Goal: Task Accomplishment & Management: Use online tool/utility

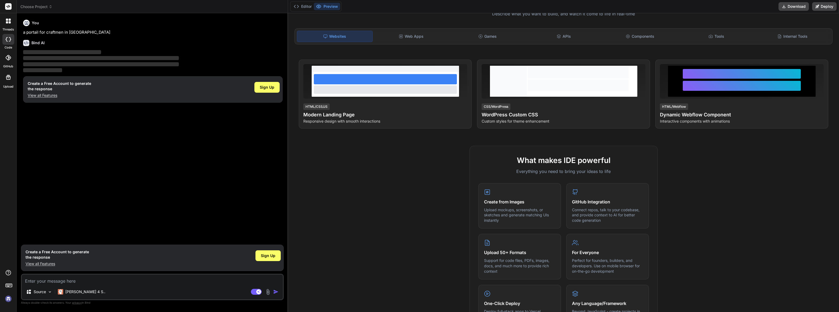
scroll to position [54, 0]
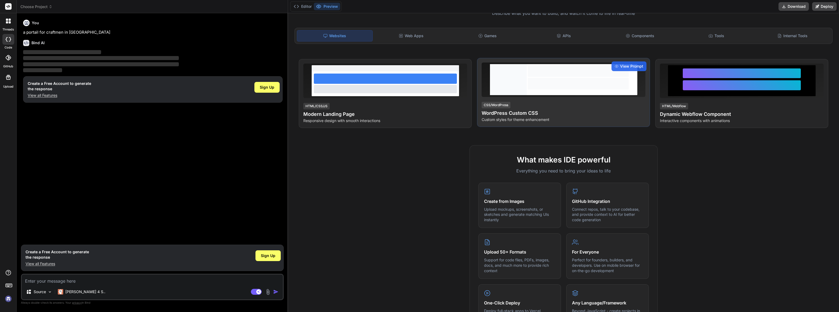
drag, startPoint x: 537, startPoint y: 90, endPoint x: 495, endPoint y: 105, distance: 44.5
click at [537, 90] on div at bounding box center [578, 79] width 103 height 31
click at [513, 99] on div "View Prompt CSS/WordPress WordPress Custom CSS Custom styles for theme enhancem…" at bounding box center [563, 92] width 173 height 69
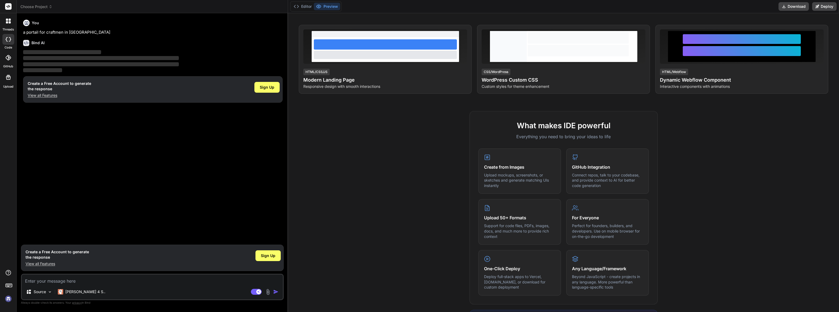
scroll to position [0, 0]
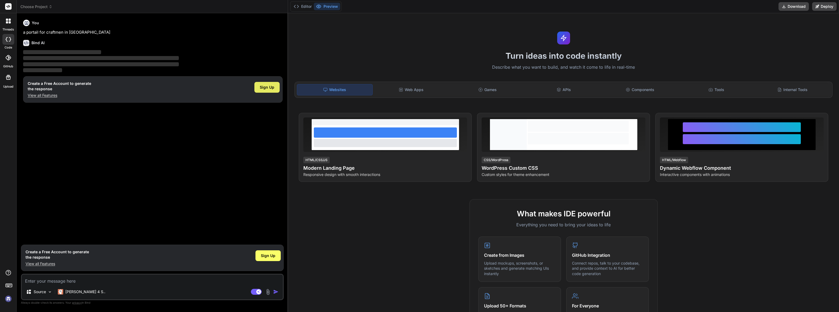
click at [267, 87] on span "Sign Up" at bounding box center [267, 86] width 15 height 5
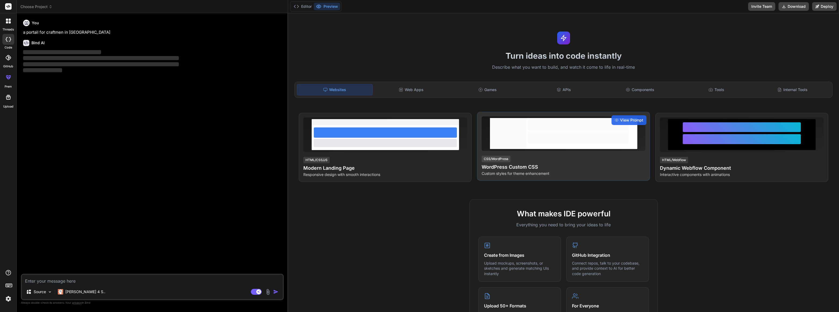
click at [561, 133] on div at bounding box center [578, 138] width 101 height 12
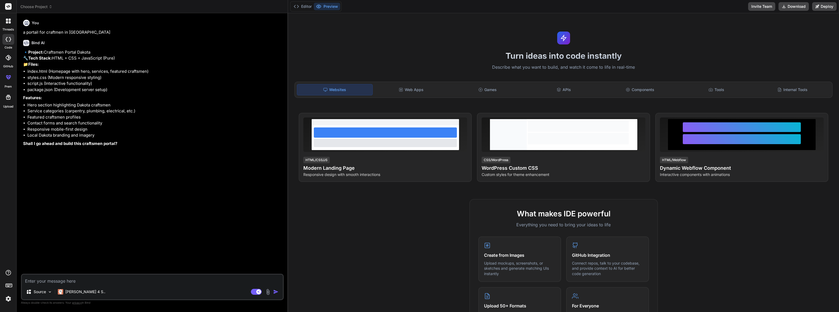
type textarea "x"
click at [84, 279] on textarea at bounding box center [152, 279] width 261 height 10
type textarea "y"
type textarea "x"
type textarea "ye"
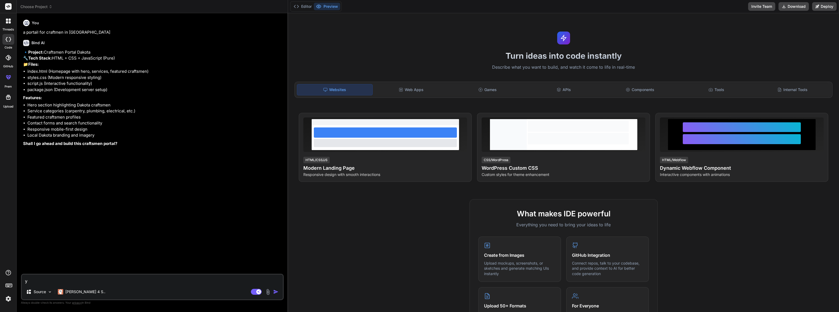
type textarea "x"
type textarea "yes"
type textarea "x"
type textarea "yes"
click at [278, 291] on img "button" at bounding box center [275, 291] width 5 height 5
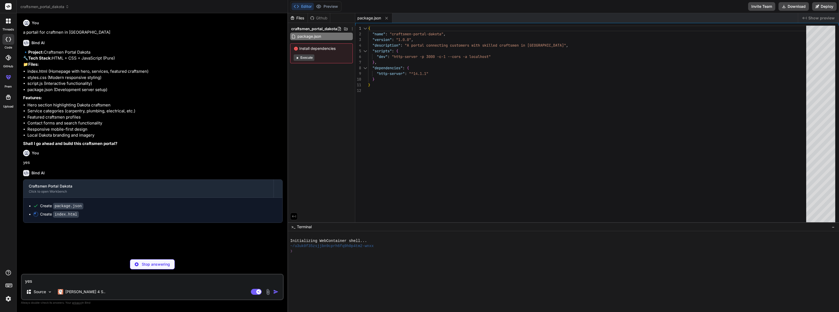
click at [305, 55] on button "Execute" at bounding box center [304, 57] width 21 height 6
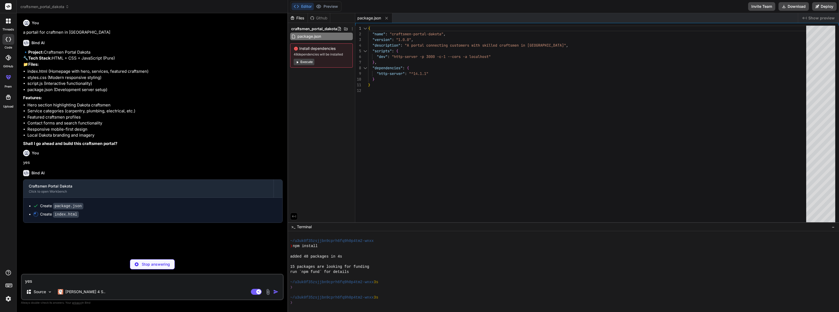
scroll to position [26, 0]
type textarea "x"
type textarea "</html>"
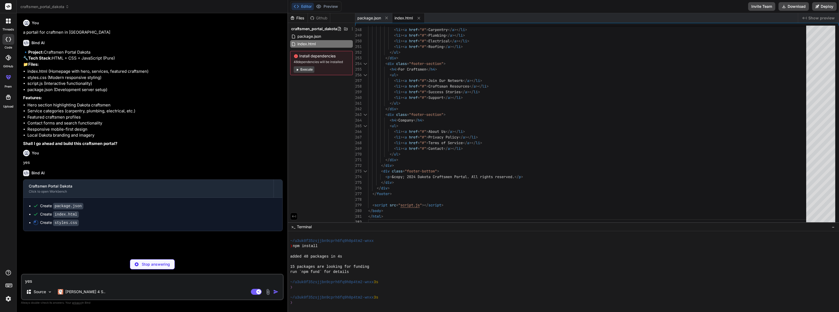
type textarea "x"
type textarea "}"
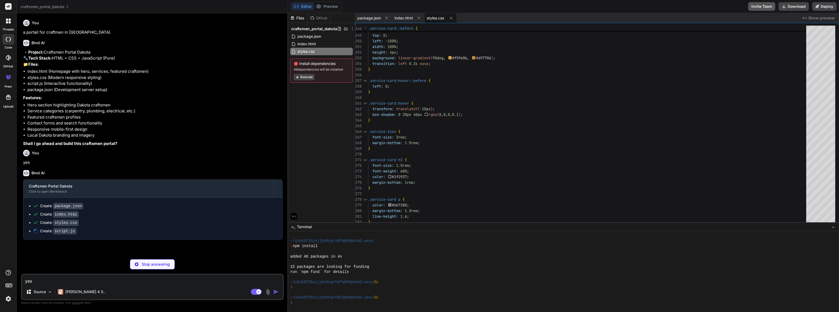
type textarea "x"
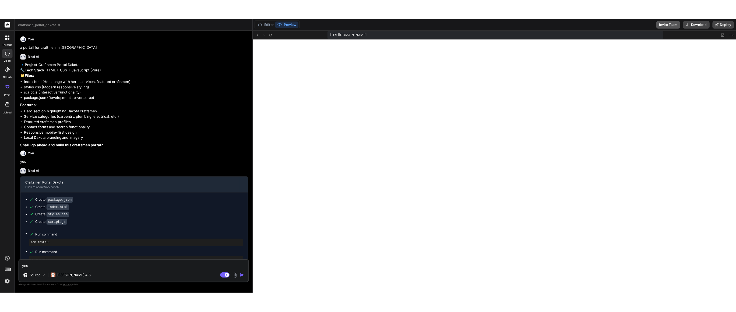
scroll to position [283, 0]
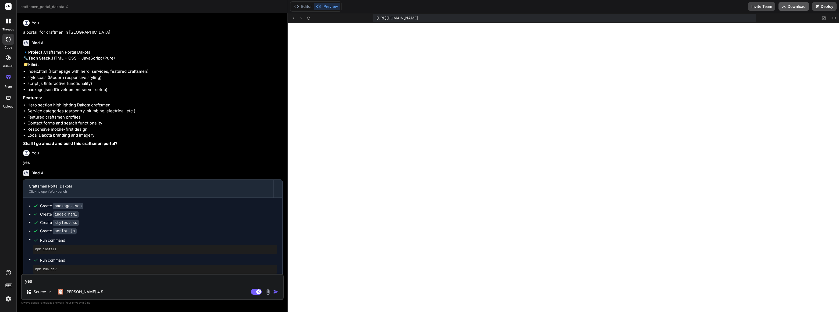
click at [799, 5] on button "Download" at bounding box center [794, 6] width 30 height 9
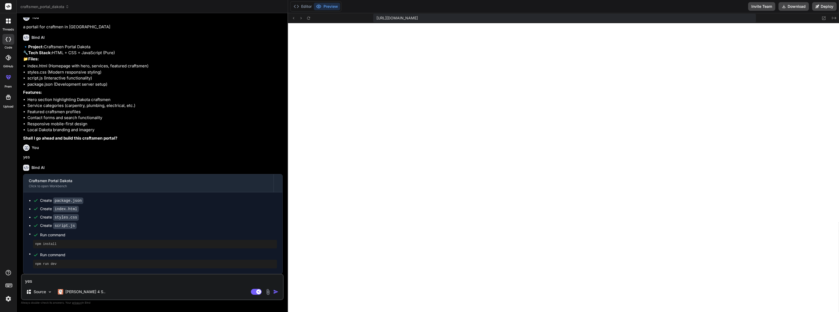
scroll to position [0, 0]
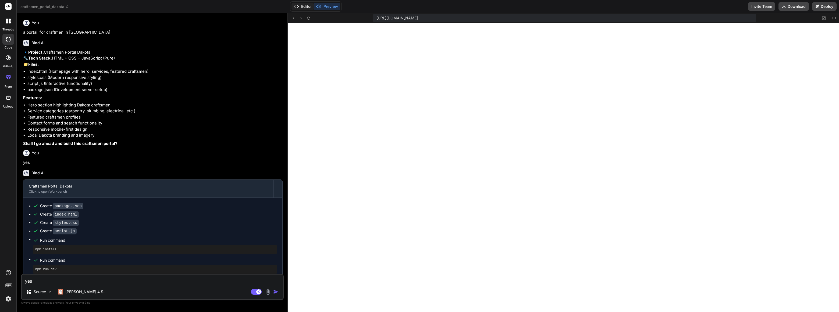
click at [304, 6] on button "Editor" at bounding box center [303, 7] width 22 height 8
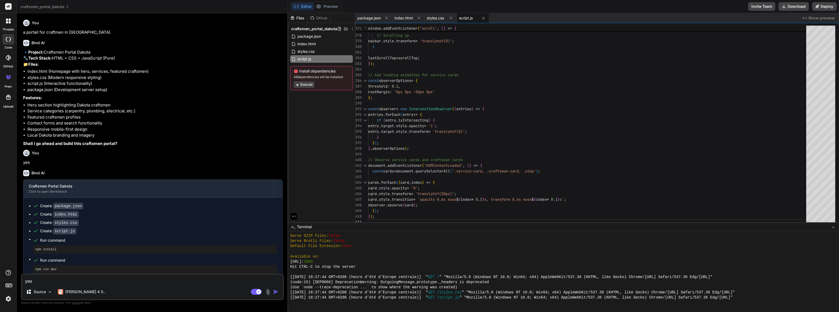
click at [6, 18] on div at bounding box center [8, 20] width 11 height 11
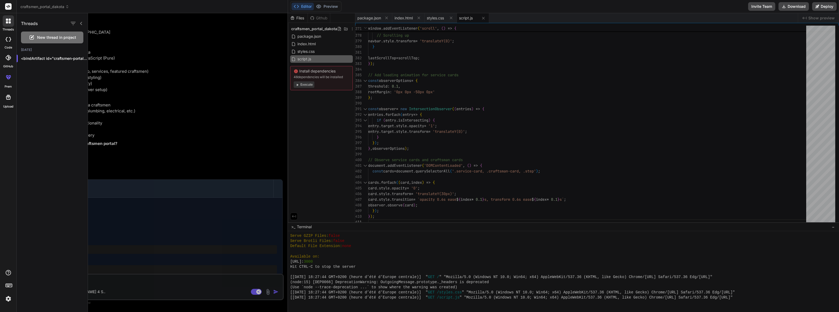
click at [30, 7] on span "craftsmen_portal_dakota" at bounding box center [44, 6] width 49 height 5
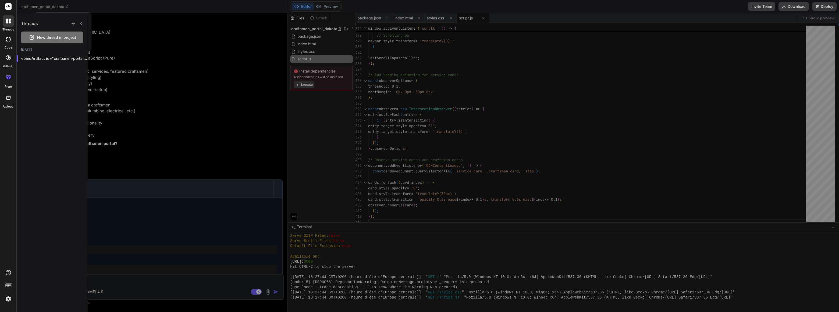
click at [28, 5] on div at bounding box center [419, 156] width 839 height 312
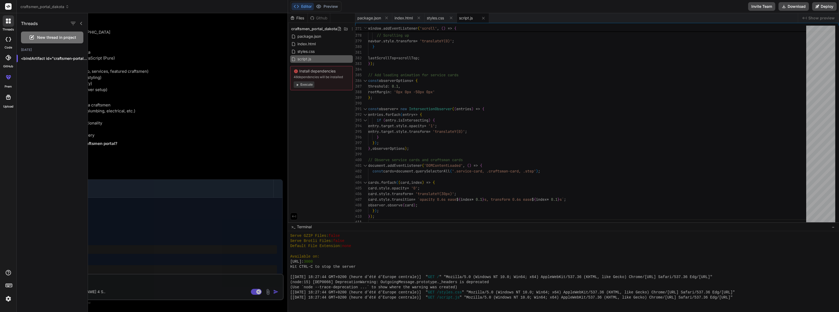
click at [5, 6] on icon at bounding box center [8, 6] width 6 height 6
click at [14, 5] on div at bounding box center [8, 6] width 16 height 13
click at [7, 21] on icon at bounding box center [8, 21] width 5 height 5
click at [10, 39] on icon at bounding box center [10, 39] width 2 height 4
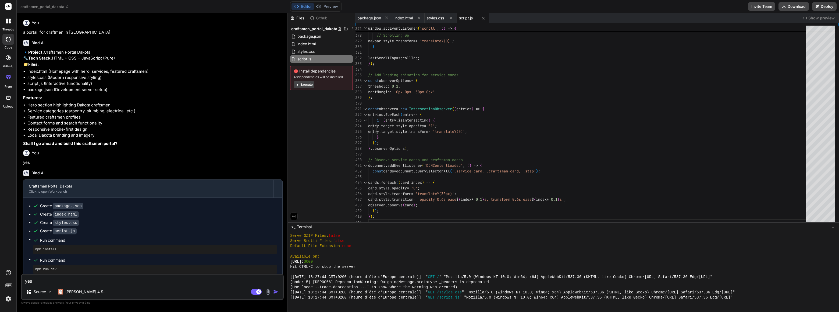
click at [9, 2] on div at bounding box center [8, 6] width 16 height 13
click at [9, 9] on rect at bounding box center [8, 6] width 6 height 6
click at [9, 43] on div at bounding box center [8, 39] width 12 height 11
click at [9, 37] on icon at bounding box center [10, 39] width 2 height 4
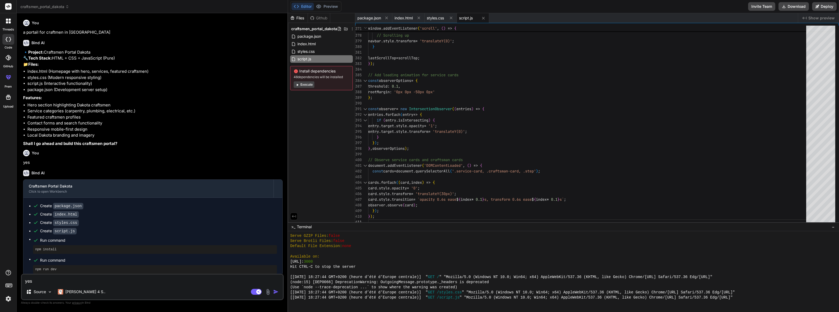
drag, startPoint x: 9, startPoint y: 37, endPoint x: 190, endPoint y: 53, distance: 182.3
click at [154, 58] on p "🔹 Project: Craftsmen Portal Dakota 🔧 Tech Stack: HTML + CSS + JavaScript (Pure)…" at bounding box center [153, 58] width 260 height 18
click at [7, 285] on icon at bounding box center [9, 285] width 8 height 8
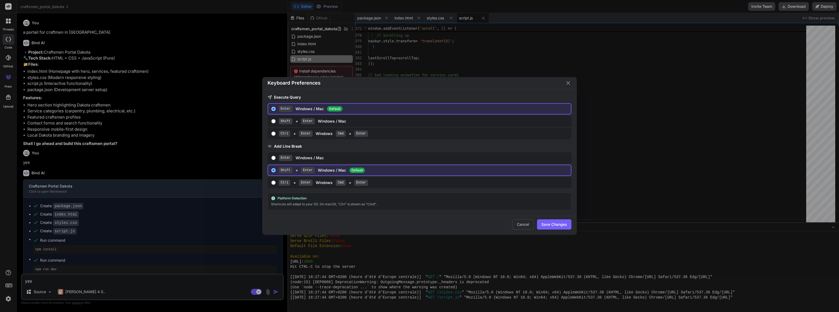
click at [570, 85] on icon "Close" at bounding box center [568, 83] width 6 height 6
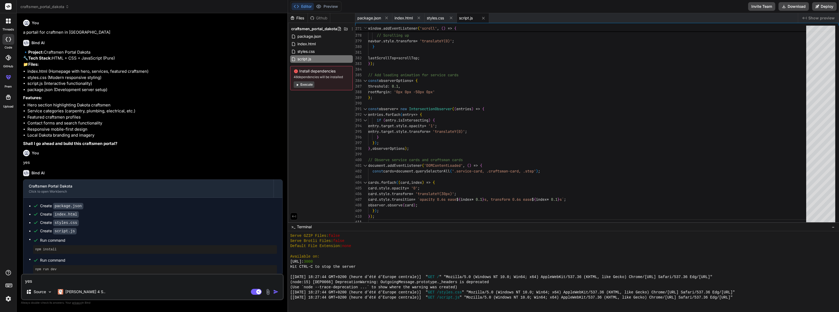
click at [4, 295] on img at bounding box center [8, 298] width 9 height 9
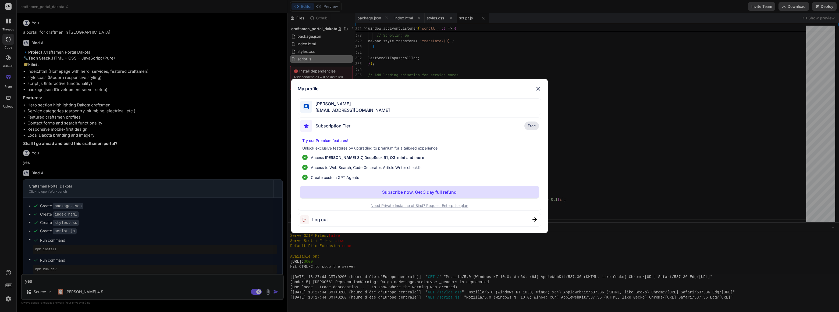
click at [536, 87] on img at bounding box center [538, 88] width 6 height 6
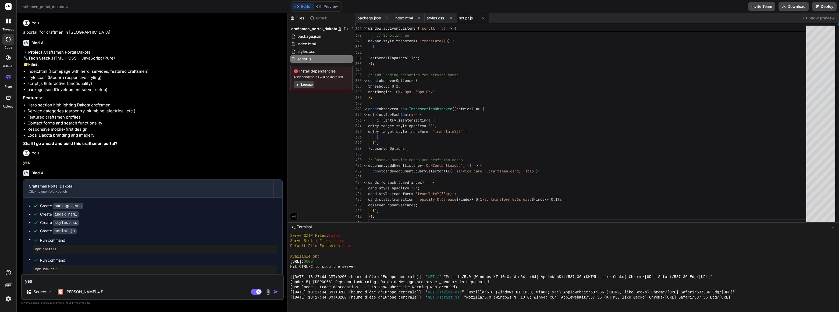
click at [33, 21] on h6 "You" at bounding box center [35, 22] width 7 height 5
click at [79, 32] on p "a portail for craftmen in dakota" at bounding box center [153, 32] width 260 height 6
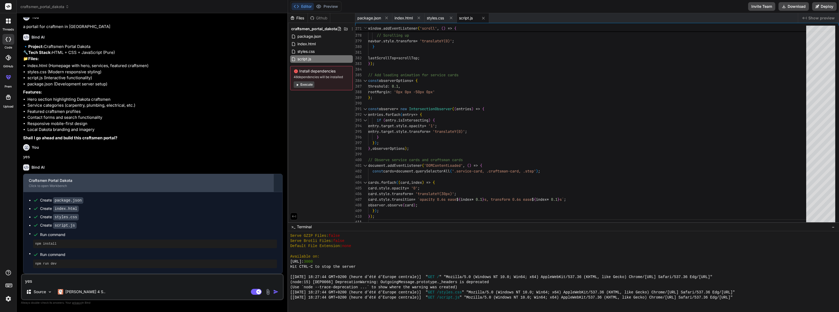
scroll to position [16, 0]
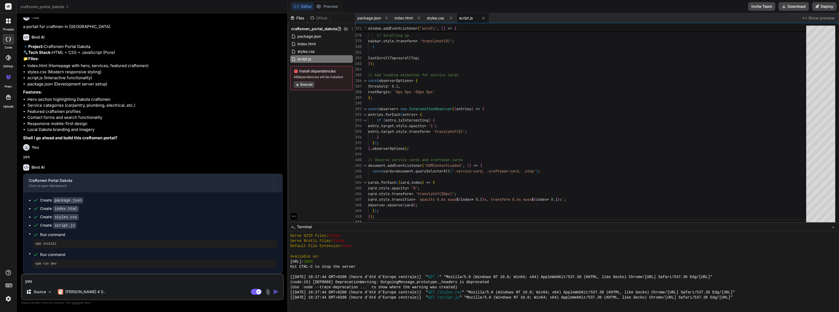
click at [8, 38] on icon at bounding box center [8, 39] width 5 height 4
type textarea "x"
click at [8, 78] on icon at bounding box center [7, 78] width 2 height 3
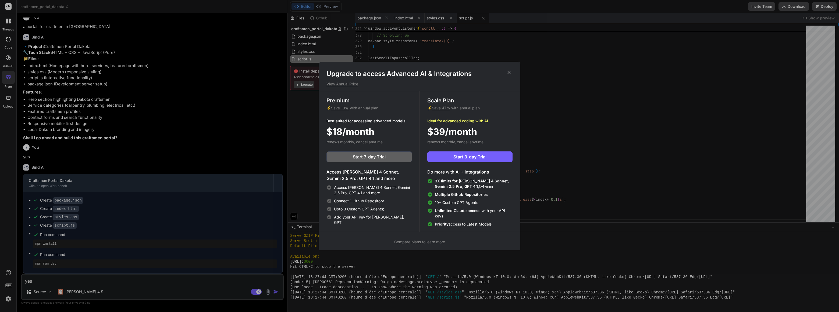
click at [510, 72] on icon at bounding box center [509, 72] width 3 height 3
type textarea "lastScrollTop = scrollTop; }); // Add loading animation for service cards const…"
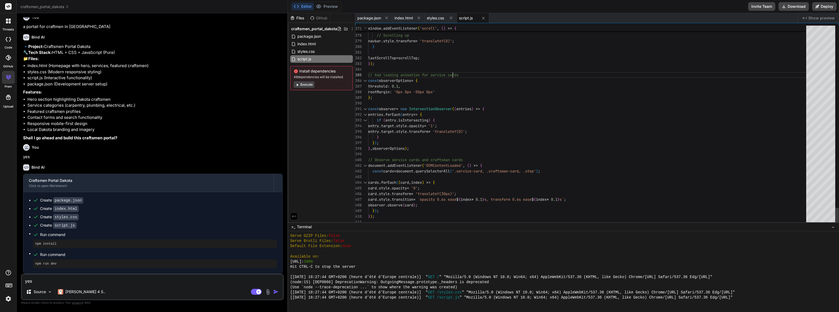
click at [35, 34] on h6 "Bind AI" at bounding box center [37, 36] width 13 height 5
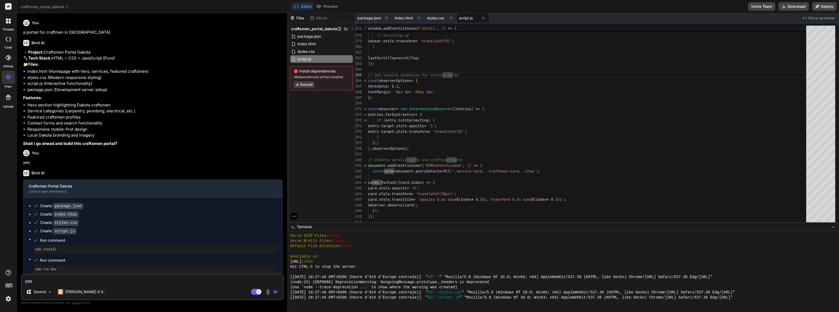
click at [69, 4] on span "craftsmen_portal_dakota" at bounding box center [44, 6] width 49 height 5
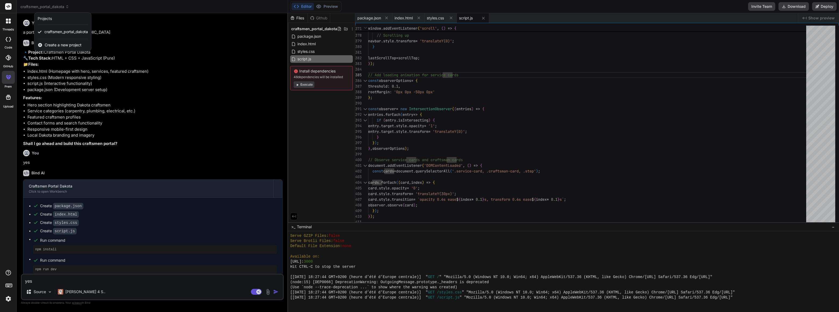
click at [72, 45] on span "Create a new project" at bounding box center [63, 44] width 37 height 5
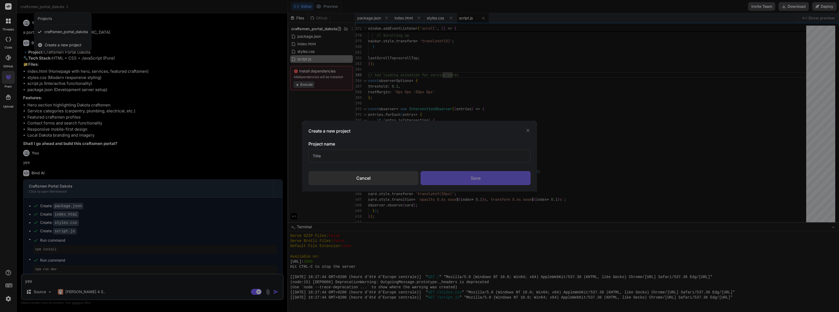
click at [322, 157] on input "text" at bounding box center [420, 155] width 222 height 13
click at [370, 177] on div "Cancel" at bounding box center [364, 178] width 110 height 14
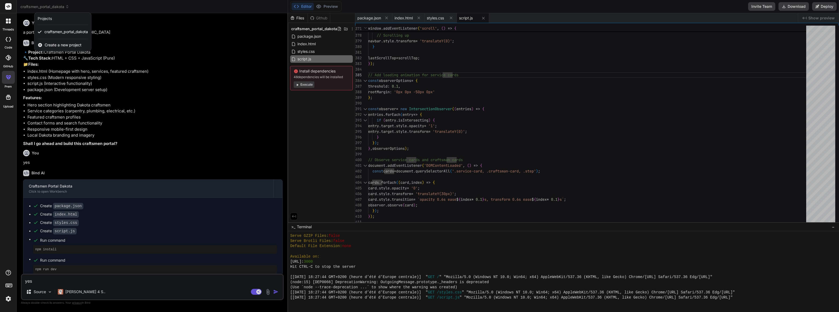
click at [6, 297] on img at bounding box center [8, 298] width 9 height 9
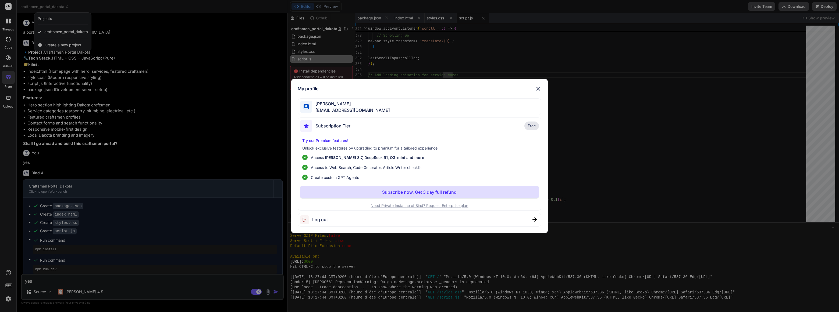
click at [315, 218] on span "Log out" at bounding box center [320, 219] width 16 height 6
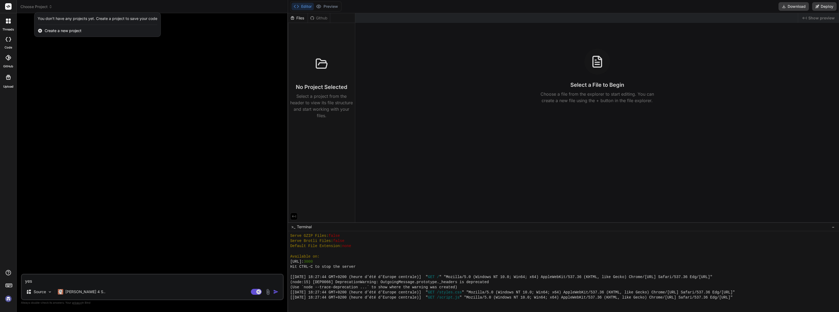
scroll to position [308, 0]
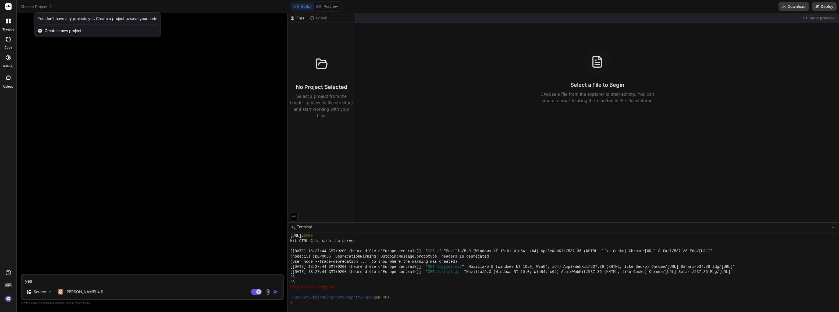
click at [8, 299] on img at bounding box center [8, 298] width 9 height 9
click at [95, 187] on div at bounding box center [419, 156] width 839 height 312
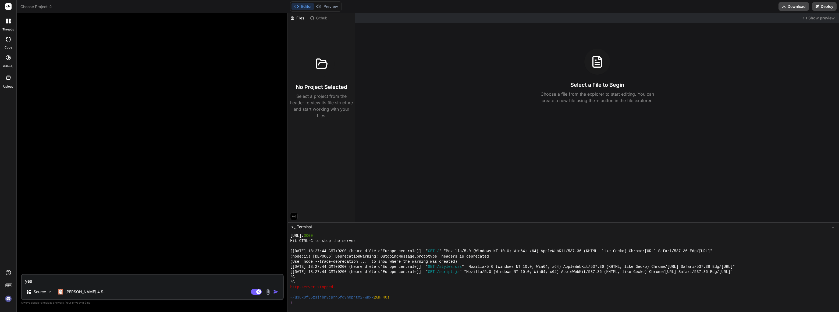
click at [7, 301] on img at bounding box center [8, 298] width 9 height 9
click at [48, 5] on span "Choose Project" at bounding box center [36, 6] width 32 height 5
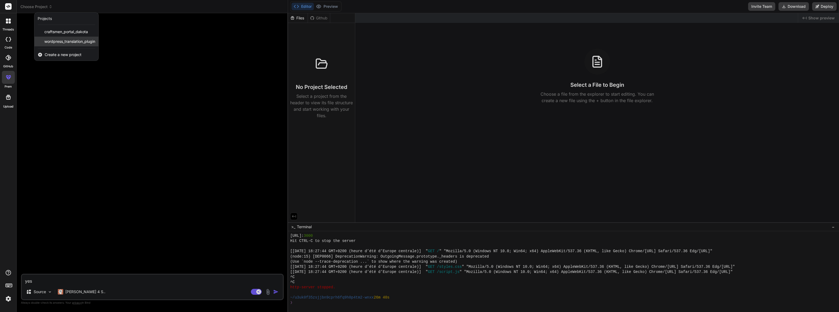
click at [80, 40] on span "wordpress_translation_plugin" at bounding box center [69, 41] width 51 height 5
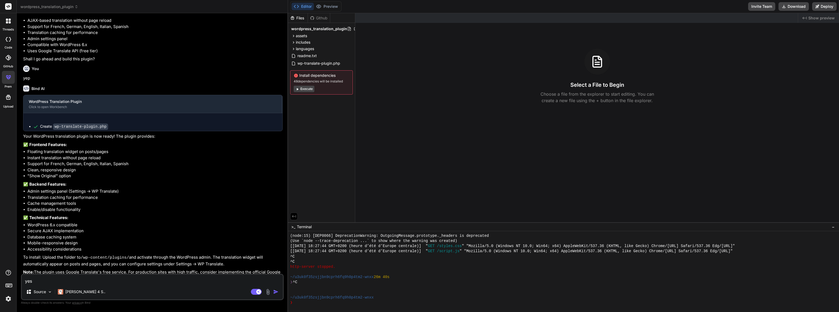
scroll to position [223, 0]
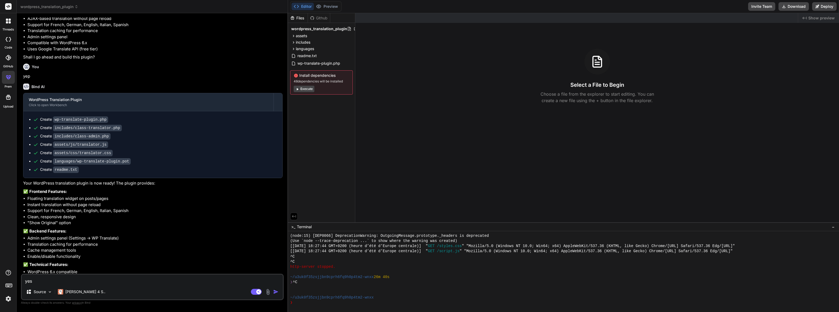
click at [9, 300] on img at bounding box center [8, 298] width 9 height 9
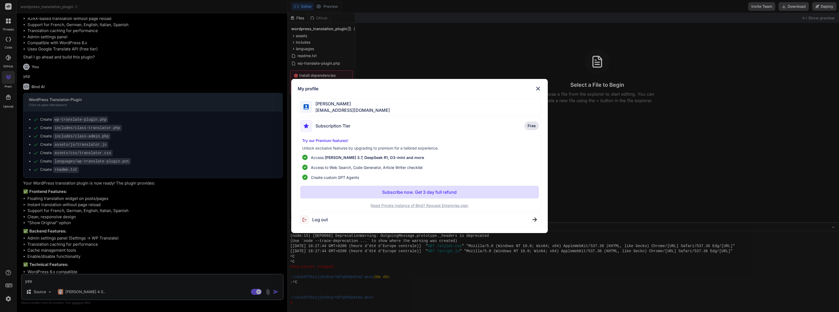
click at [523, 291] on div "My profile Jerome Pat infos34@gmail.com Subscription Tier Free Try our Premium …" at bounding box center [419, 156] width 839 height 312
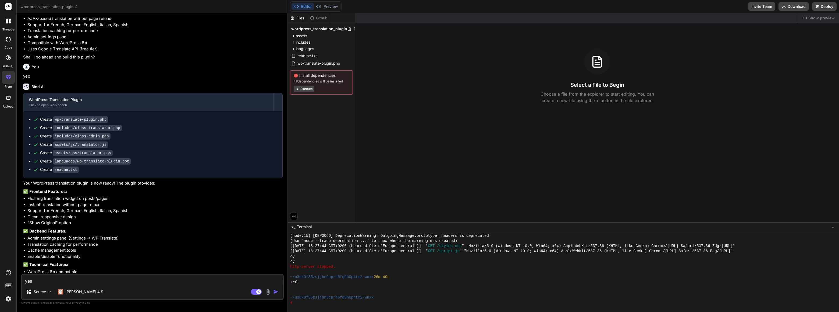
click at [41, 6] on span "wordpress_translation_plugin" at bounding box center [49, 6] width 58 height 5
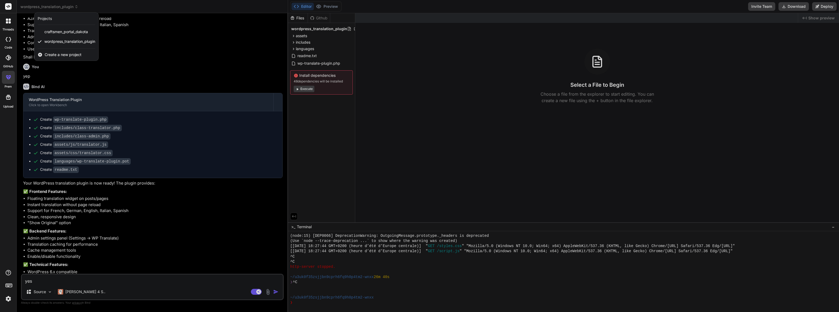
drag, startPoint x: 41, startPoint y: 6, endPoint x: 467, endPoint y: 77, distance: 432.3
click at [490, 77] on div at bounding box center [419, 156] width 839 height 312
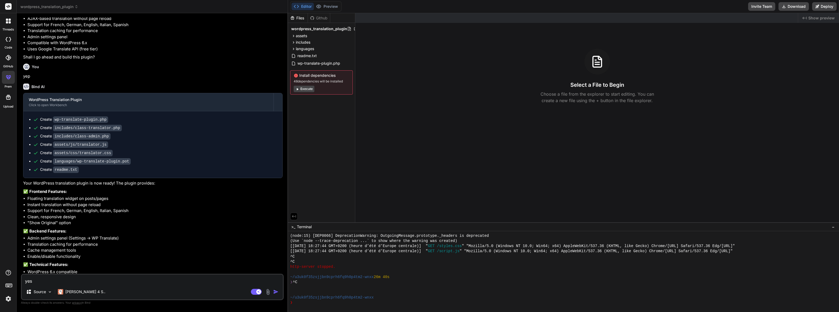
click at [7, 5] on rect at bounding box center [8, 6] width 6 height 6
click at [8, 19] on icon at bounding box center [8, 21] width 5 height 5
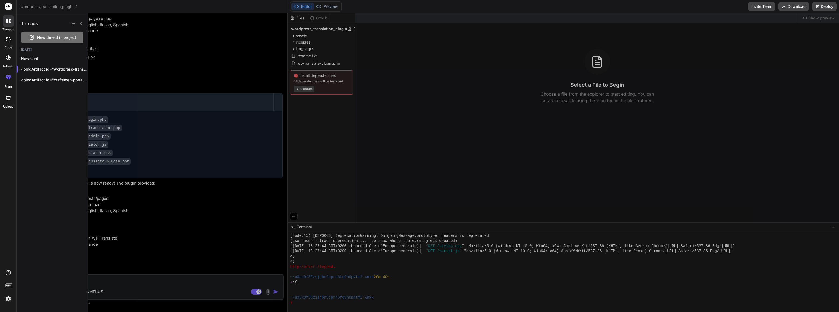
drag, startPoint x: 61, startPoint y: 66, endPoint x: 31, endPoint y: 113, distance: 55.5
click at [31, 113] on div "Threads New thread in project Today New chat <bindArtifact id="wordpress-transl…" at bounding box center [52, 162] width 71 height 298
click at [80, 68] on icon "button" at bounding box center [81, 69] width 3 height 3
click at [91, 91] on span "Delete" at bounding box center [95, 90] width 12 height 5
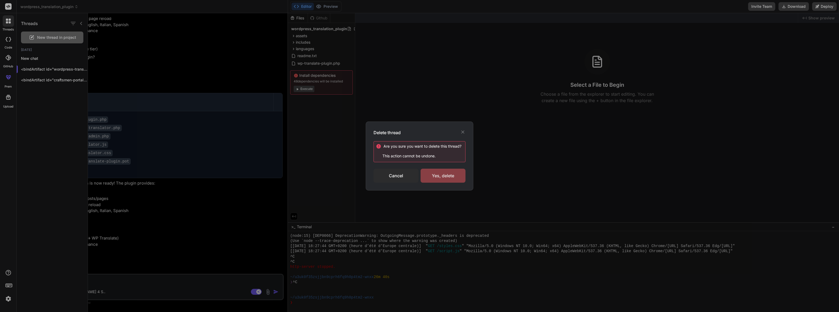
click at [457, 173] on div "Yes, delete" at bounding box center [443, 175] width 45 height 14
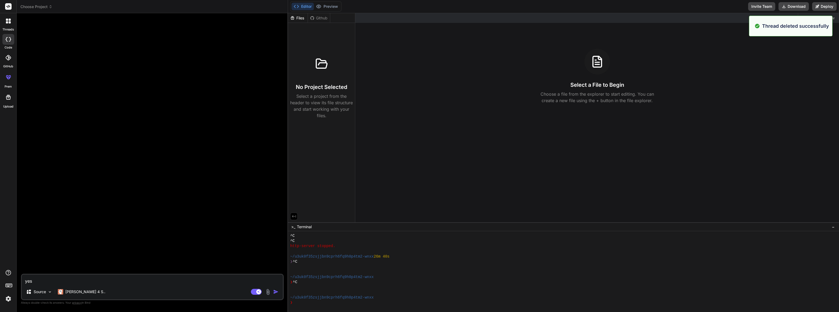
click at [51, 7] on icon at bounding box center [51, 7] width 4 height 4
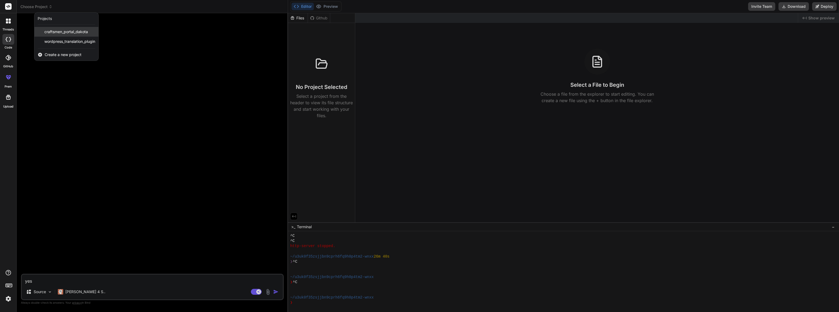
click at [93, 29] on div "craftsmen_portal_dakota" at bounding box center [66, 32] width 64 height 10
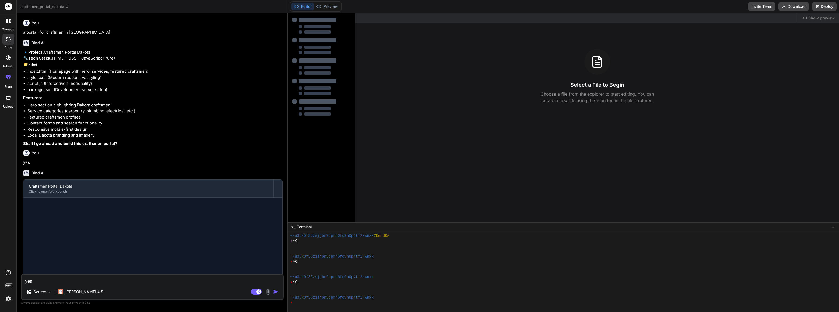
scroll to position [396, 0]
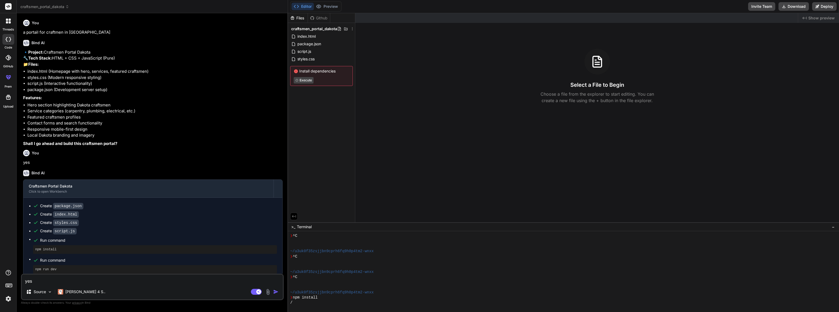
click at [68, 8] on icon at bounding box center [67, 7] width 4 height 4
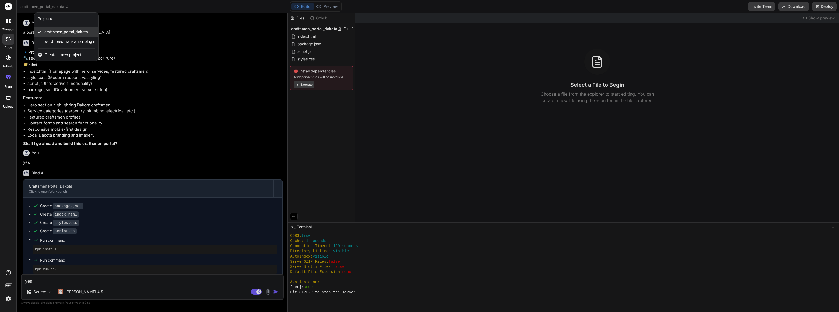
scroll to position [575, 0]
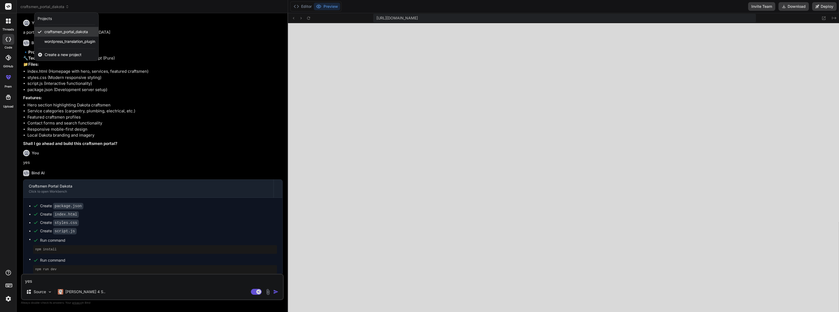
click at [90, 30] on div "craftsmen_portal_dakota" at bounding box center [66, 32] width 64 height 10
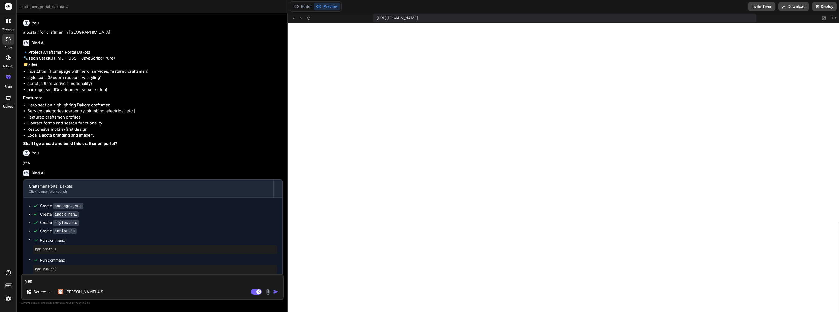
click at [8, 24] on div at bounding box center [8, 20] width 11 height 11
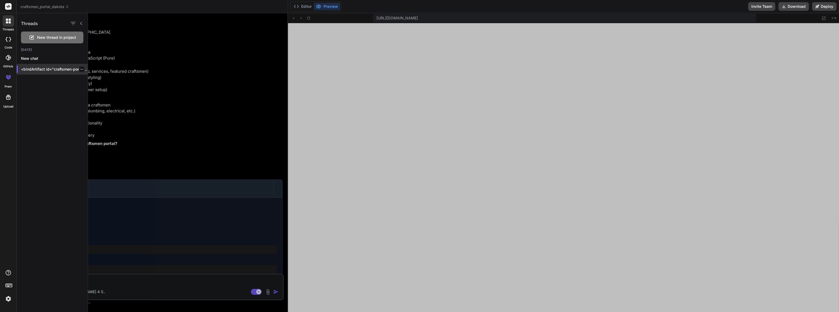
click at [81, 68] on icon "button" at bounding box center [81, 69] width 3 height 3
click at [99, 89] on span "Delete" at bounding box center [95, 90] width 12 height 5
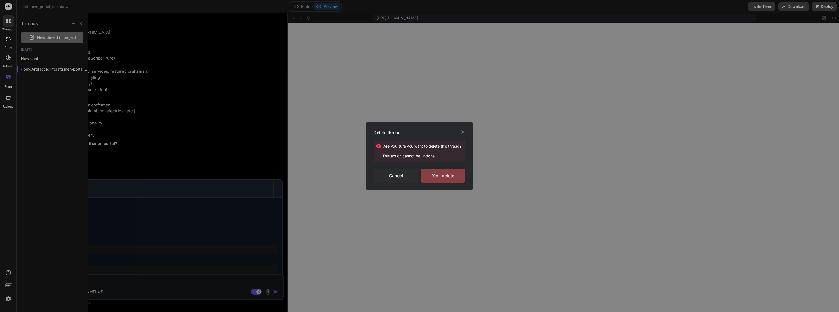
click at [453, 172] on div "Yes, delete" at bounding box center [443, 175] width 45 height 14
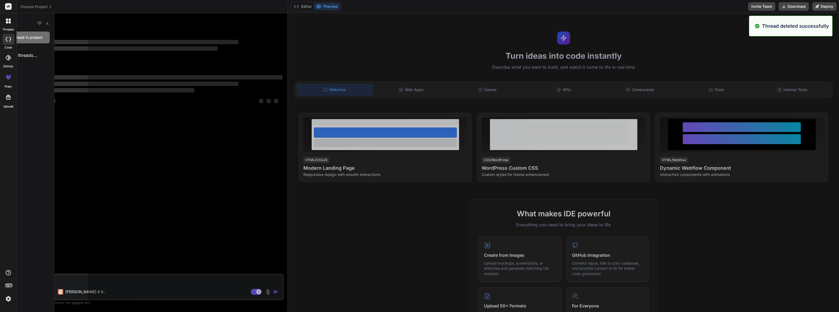
scroll to position [601, 0]
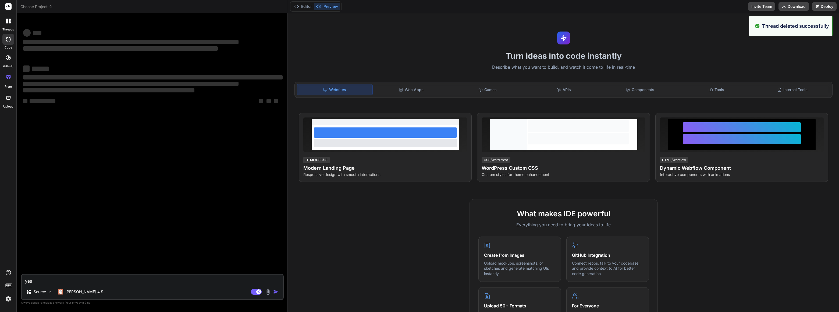
type textarea "x"
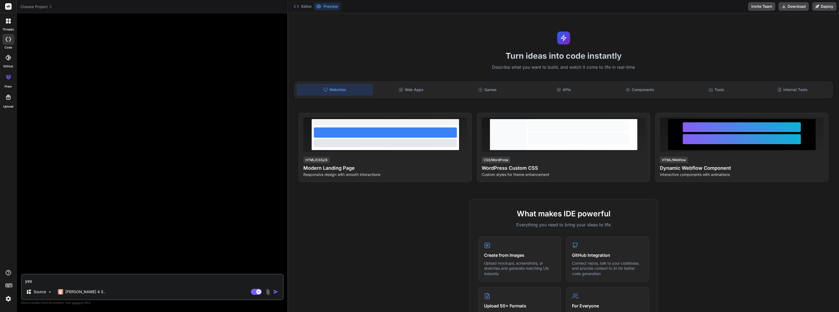
click at [67, 280] on textarea "yes" at bounding box center [152, 279] width 261 height 10
click at [51, 6] on icon at bounding box center [51, 7] width 4 height 4
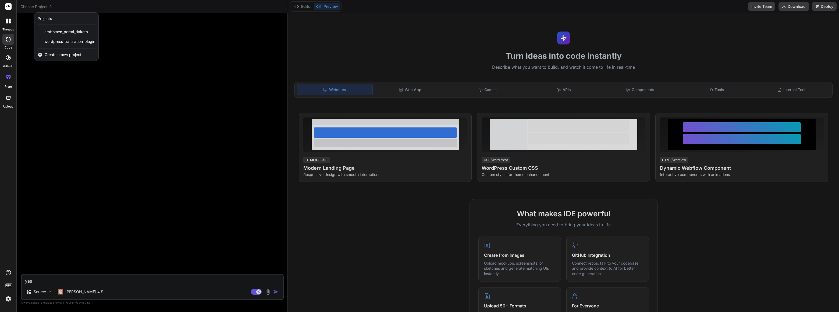
click at [57, 54] on span "Create a new project" at bounding box center [63, 54] width 37 height 5
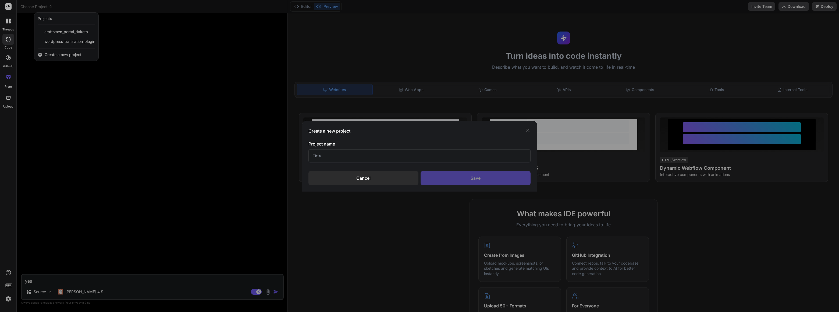
click at [331, 156] on input "text" at bounding box center [420, 155] width 222 height 13
type input "seo"
click at [464, 174] on div "Save" at bounding box center [476, 178] width 110 height 14
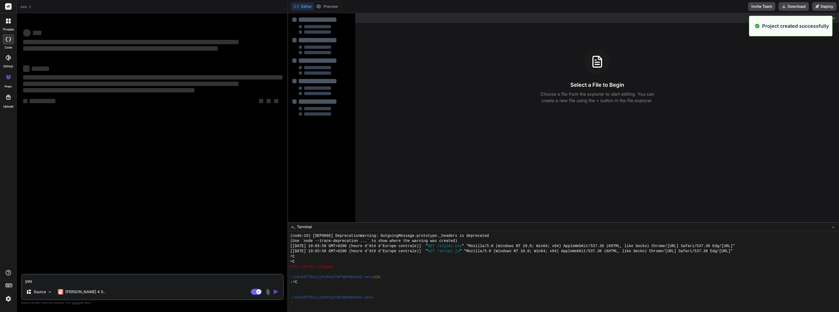
scroll to position [622, 0]
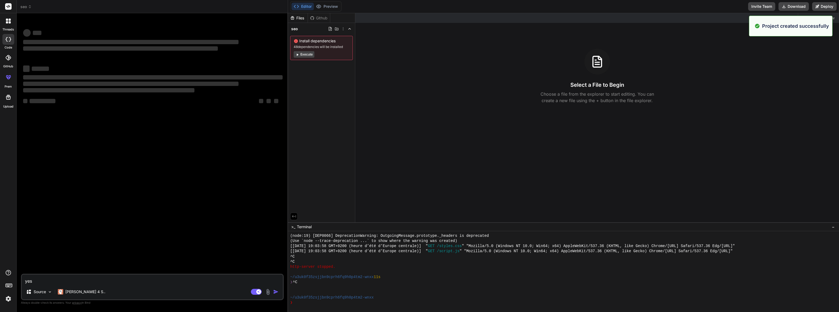
type textarea "x"
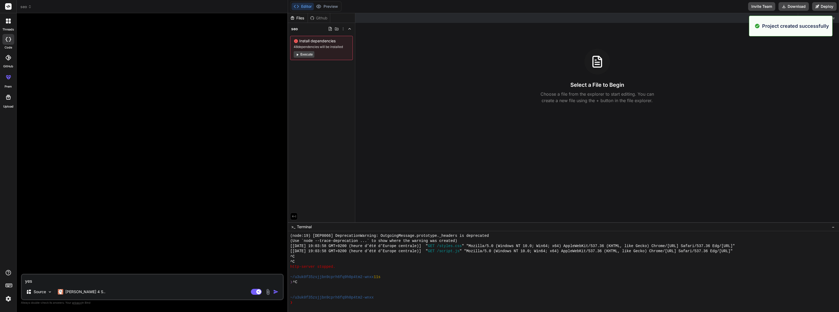
click at [52, 282] on textarea "yes" at bounding box center [152, 279] width 261 height 10
type textarea "c"
type textarea "x"
type textarea "cr"
type textarea "x"
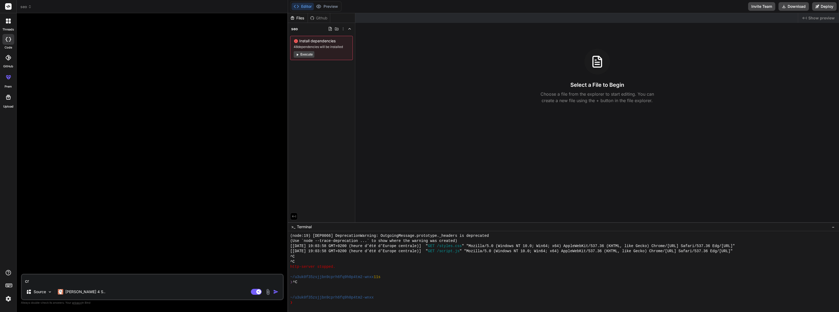
type textarea "cré"
type textarea "x"
type textarea "crée"
type textarea "x"
type textarea "créer"
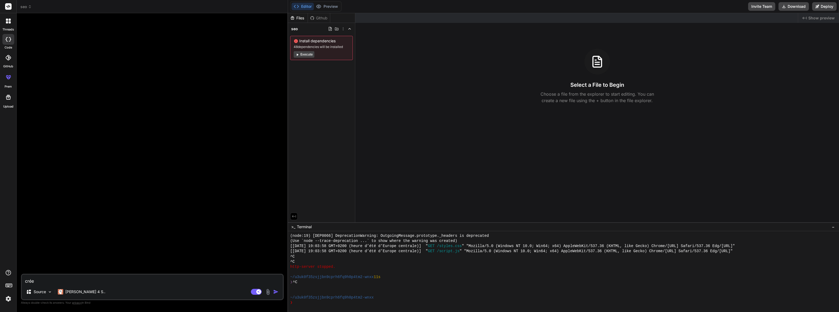
type textarea "x"
type textarea "créer"
type textarea "x"
type textarea "créer u"
type textarea "x"
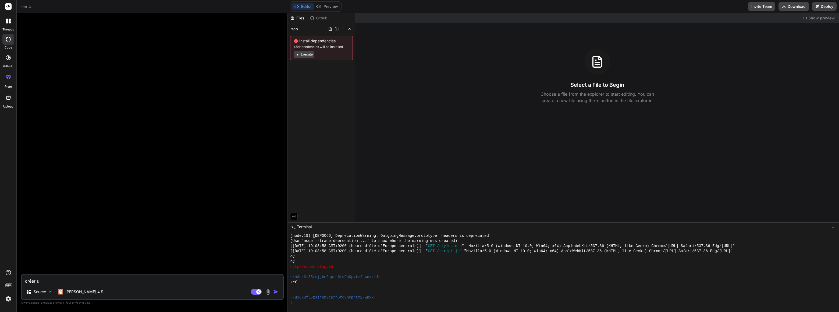
type textarea "créer un"
type textarea "x"
type textarea "créer un"
type textarea "x"
type textarea "créer un p"
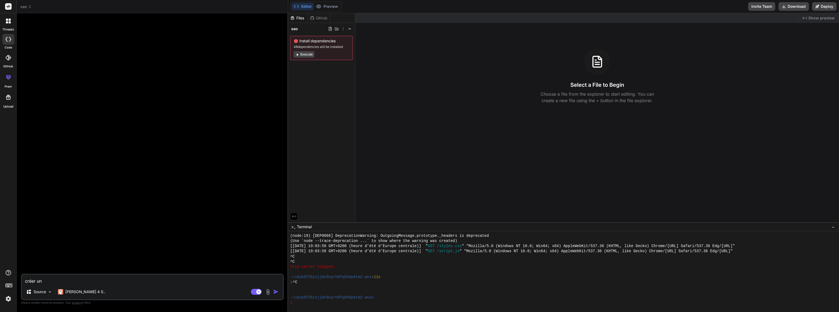
type textarea "x"
type textarea "créer un pl"
type textarea "x"
type textarea "créer un plu"
type textarea "x"
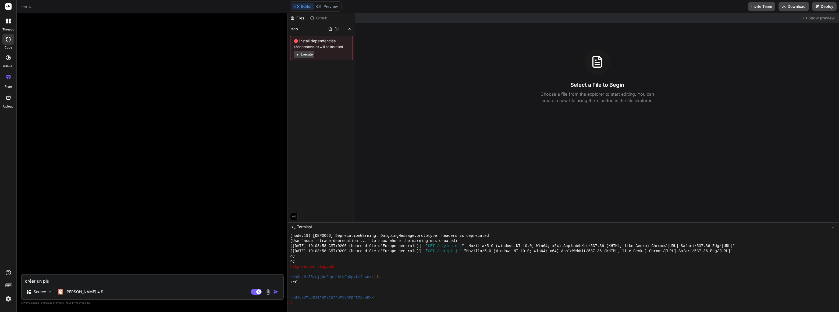
type textarea "créer un plug"
type textarea "x"
type textarea "créer un plugi"
type textarea "x"
type textarea "créer un plugin"
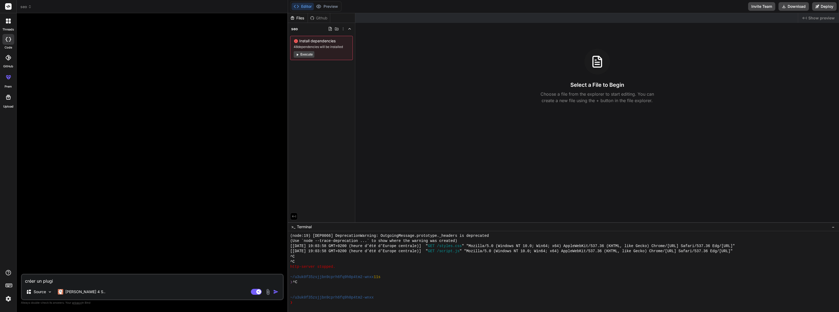
type textarea "x"
type textarea "créer un plugin"
type textarea "x"
type textarea "créer un plugin w"
type textarea "x"
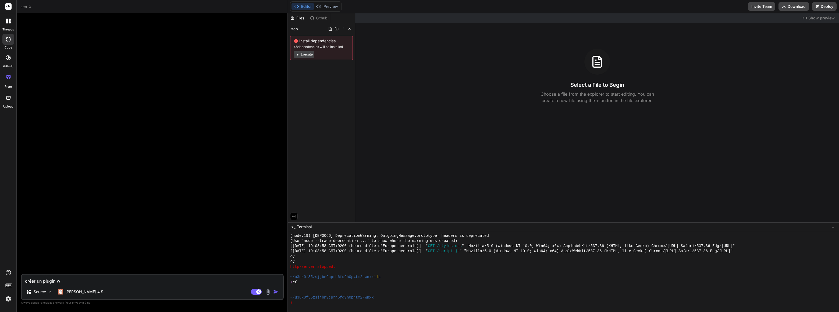
type textarea "créer un plugin wo"
type textarea "x"
type textarea "créer un plugin wor"
type textarea "x"
type textarea "créer un plugin word"
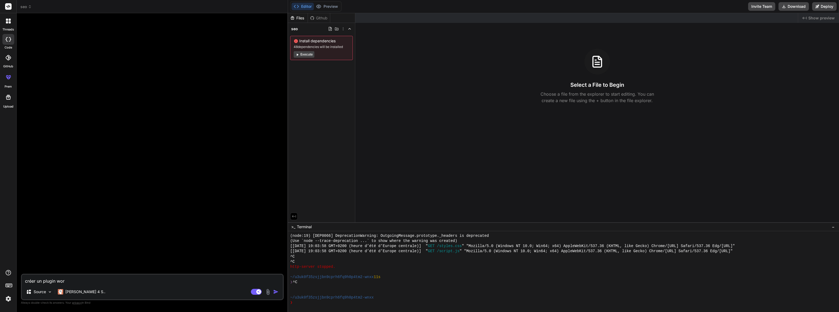
type textarea "x"
type textarea "créer un plugin wordp"
type textarea "x"
type textarea "créer un plugin wordpr"
type textarea "x"
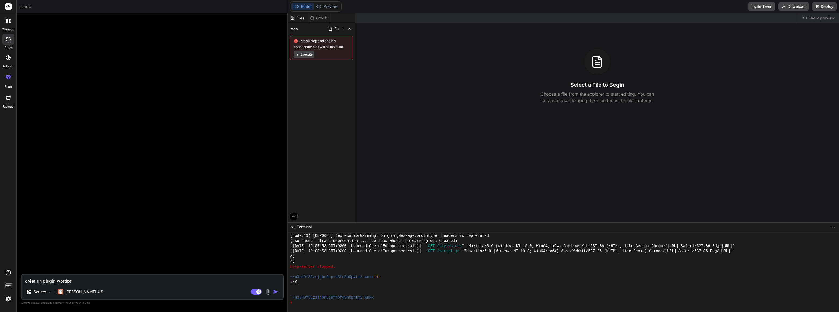
type textarea "créer un plugin wordpre"
type textarea "x"
type textarea "créer un plugin wordpres"
type textarea "x"
type textarea "créer un plugin wordpress"
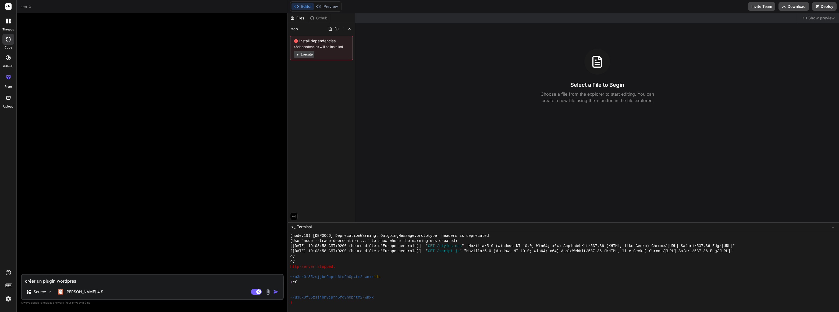
type textarea "x"
type textarea "créer un plugin wordpress"
type textarea "x"
type textarea "créer un plugin wordpress 6"
type textarea "x"
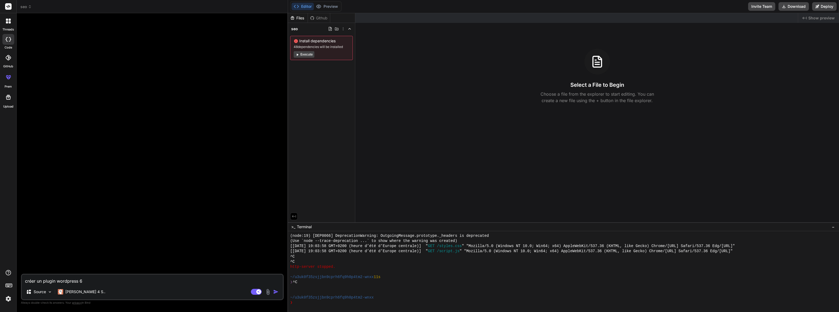
type textarea "créer un plugin wordpress 6."
type textarea "x"
type textarea "créer un plugin wordpress 6.2"
type textarea "x"
type textarea "créer un plugin wordpress 6.2"
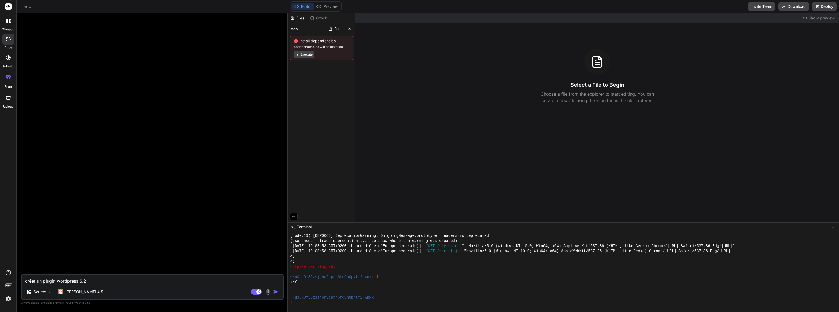
type textarea "x"
type textarea "créer un plugin wordpress 6.2 q"
type textarea "x"
type textarea "créer un plugin wordpress 6.2 qu"
type textarea "x"
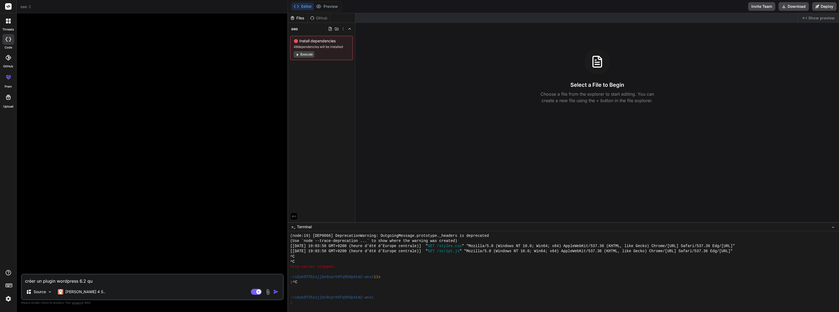
type textarea "créer un plugin wordpress 6.2 qui"
type textarea "x"
type textarea "créer un plugin wordpress 6.2 qui"
type textarea "x"
type textarea "créer un plugin wordpress 6.2 qui r"
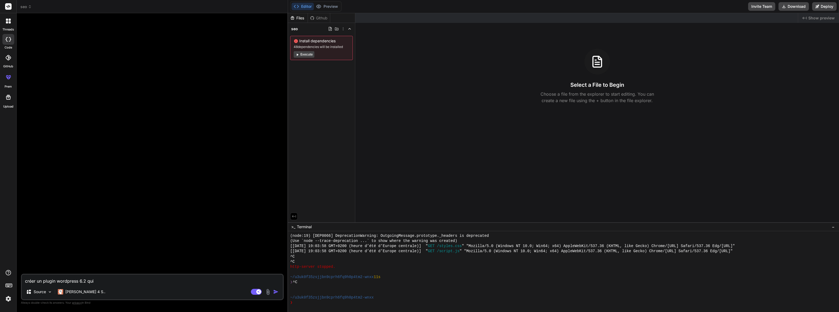
type textarea "x"
type textarea "créer un plugin wordpress 6.2 qui ré"
type textarea "x"
type textarea "créer un plugin wordpress 6.2 qui réa"
type textarea "x"
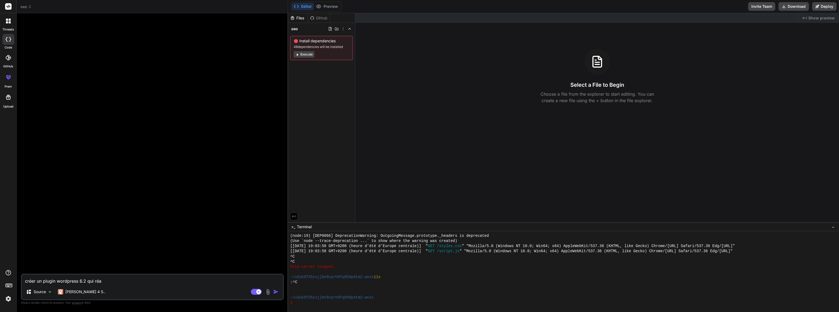
type textarea "créer un plugin wordpress 6.2 qui réal"
type textarea "x"
type textarea "créer un plugin wordpress 6.2 qui réali"
type textarea "x"
type textarea "créer un plugin wordpress 6.2 qui réalis"
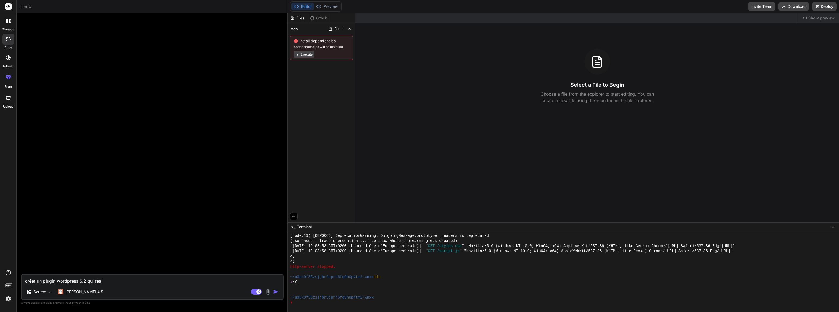
type textarea "x"
type textarea "créer un plugin wordpress 6.2 qui réalise"
type textarea "x"
type textarea "créer un plugin wordpress 6.2 qui réalise"
type textarea "x"
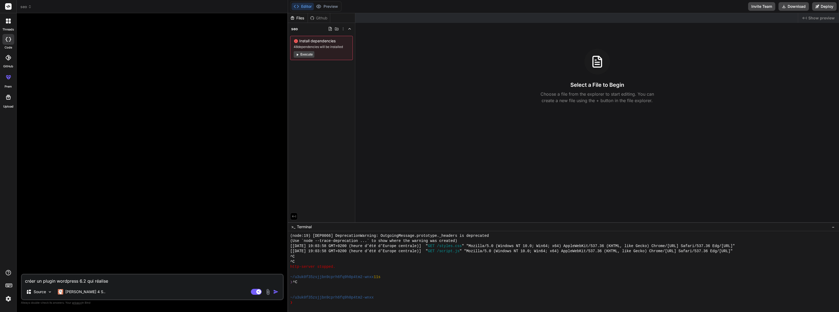
type textarea "créer un plugin wordpress 6.2 qui réalise u"
type textarea "x"
type textarea "créer un plugin wordpress 6.2 qui réalise un"
type textarea "x"
type textarea "créer un plugin wordpress 6.2 qui réalise une"
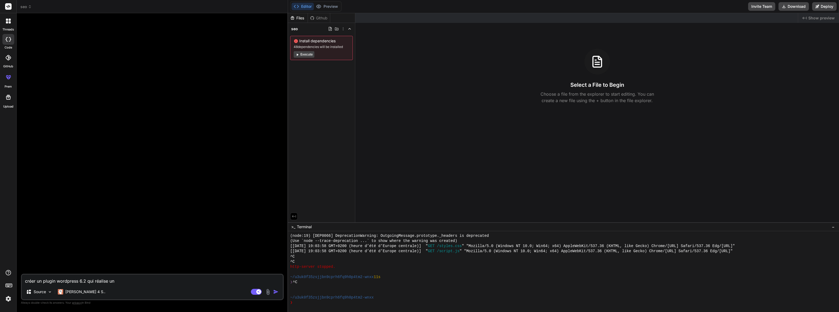
type textarea "x"
type textarea "créer un plugin wordpress 6.2 qui réalise une"
type textarea "x"
type textarea "créer un plugin wordpress 6.2 qui réalise une a"
type textarea "x"
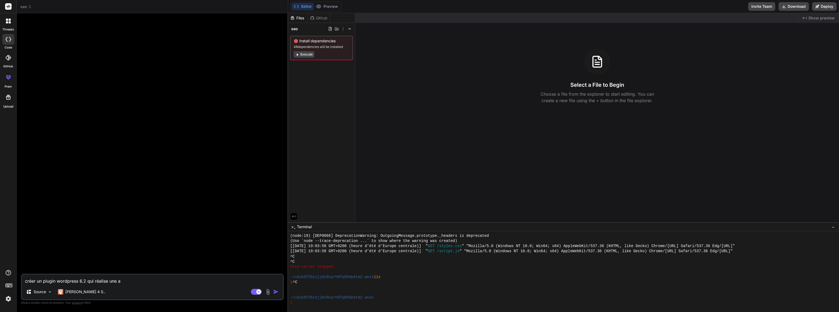
type textarea "créer un plugin wordpress 6.2 qui réalise une an"
type textarea "x"
type textarea "créer un plugin wordpress 6.2 qui réalise une ana"
type textarea "x"
type textarea "créer un plugin wordpress 6.2 qui réalise une anal"
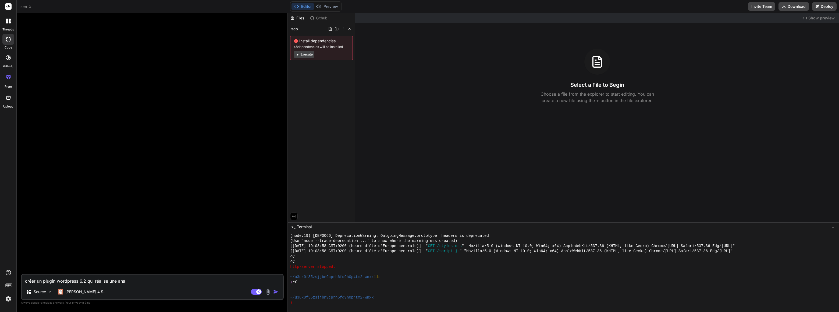
type textarea "x"
type textarea "créer un plugin wordpress 6.2 qui réalise une analy"
type textarea "x"
type textarea "créer un plugin wordpress 6.2 qui réalise une analys"
type textarea "x"
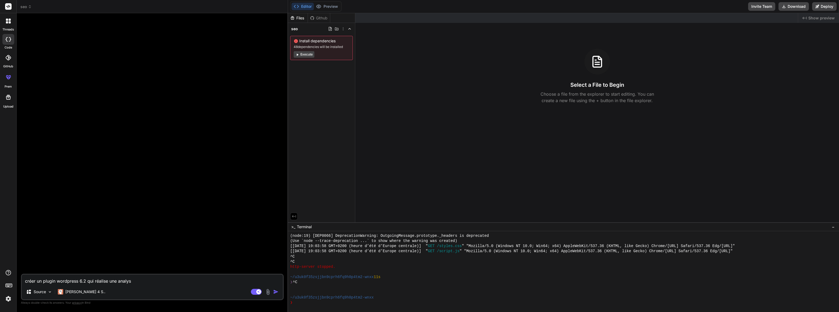
type textarea "créer un plugin wordpress 6.2 qui réalise une analyse"
type textarea "x"
type textarea "créer un plugin wordpress 6.2 qui réalise une analyse"
type textarea "x"
type textarea "créer un plugin wordpress 6.2 qui réalise une analyse s"
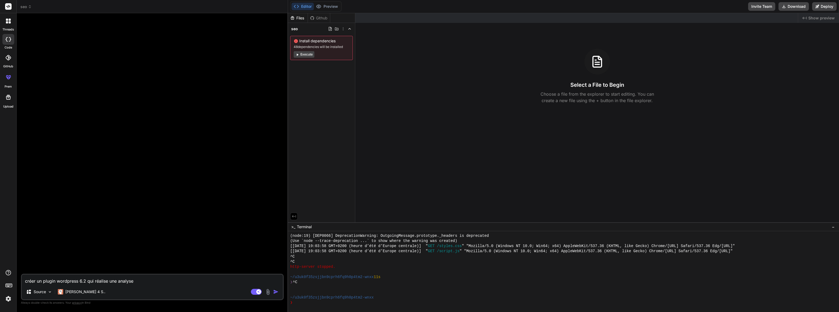
type textarea "x"
type textarea "créer un plugin wordpress 6.2 qui réalise une analyse se"
type textarea "x"
type textarea "créer un plugin wordpress 6.2 qui réalise une analyse seo"
type textarea "x"
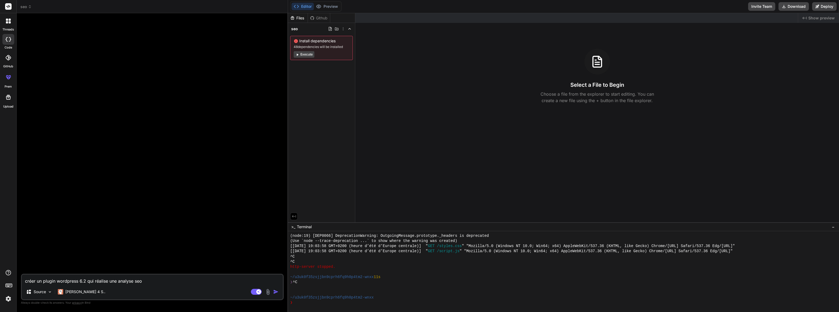
type textarea "créer un plugin wordpress 6.2 qui réalise une analyse seo"
type textarea "x"
type textarea "créer un plugin wordpress 6.2 qui réalise une analyse seo e"
type textarea "x"
type textarea "créer un plugin wordpress 6.2 qui réalise une analyse seo en"
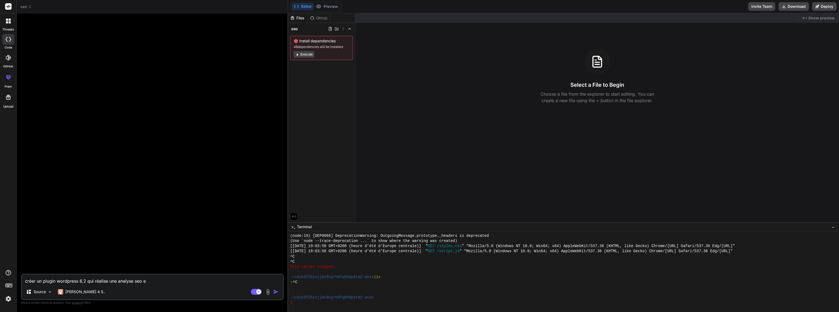
type textarea "x"
type textarea "créer un plugin wordpress 6.2 qui réalise une analyse seo en"
type textarea "x"
type textarea "créer un plugin wordpress 6.2 qui réalise une analyse seo en p"
type textarea "x"
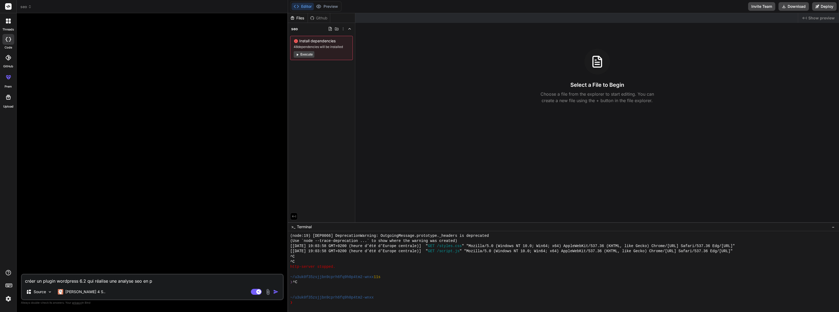
type textarea "créer un plugin wordpress 6.2 qui réalise une analyse seo en pr"
type textarea "x"
type textarea "créer un plugin wordpress 6.2 qui réalise une analyse seo en pro"
type textarea "x"
type textarea "créer un plugin wordpress 6.2 qui réalise une analyse seo en prof"
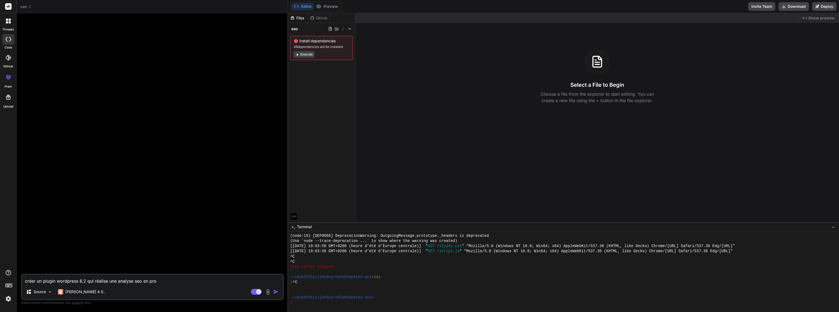
type textarea "x"
type textarea "créer un plugin wordpress 6.2 qui réalise une analyse seo en profo"
type textarea "x"
type textarea "créer un plugin wordpress 6.2 qui réalise une analyse seo en profon"
type textarea "x"
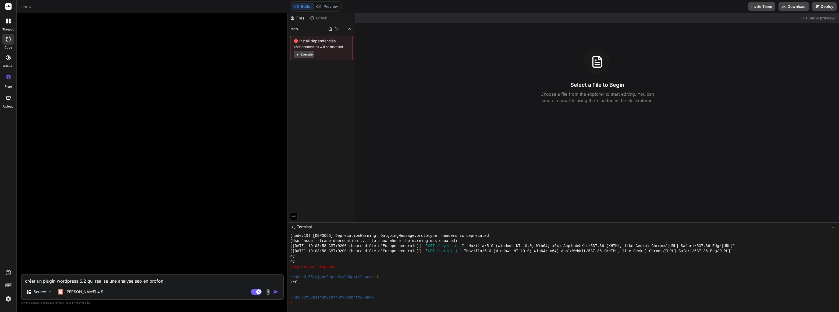
type textarea "créer un plugin wordpress 6.2 qui réalise une analyse seo en profond"
type textarea "x"
type textarea "créer un plugin wordpress 6.2 qui réalise une analyse seo en profonde"
type textarea "x"
type textarea "créer un plugin wordpress 6.2 qui réalise une analyse seo en profondeu"
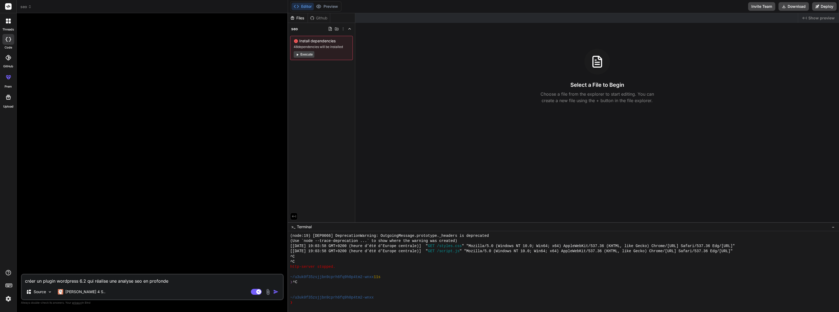
type textarea "x"
type textarea "créer un plugin wordpress 6.2 qui réalise une analyse seo en profondeur"
type textarea "x"
type textarea "créer un plugin wordpress 6.2 qui réalise une analyse seo en profondeur"
type textarea "x"
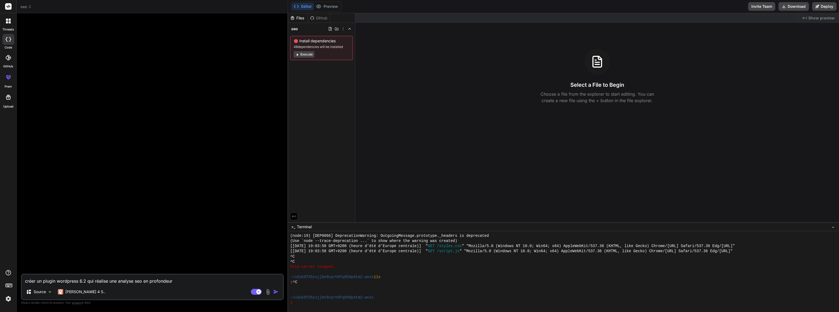
type textarea "créer un plugin wordpress 6.2 qui réalise une analyse seo en profondeur d"
type textarea "x"
type textarea "créer un plugin wordpress 6.2 qui réalise une analyse seo en profondeur d'"
type textarea "x"
type textarea "créer un plugin wordpress 6.2 qui réalise une analyse seo en profondeur d'u"
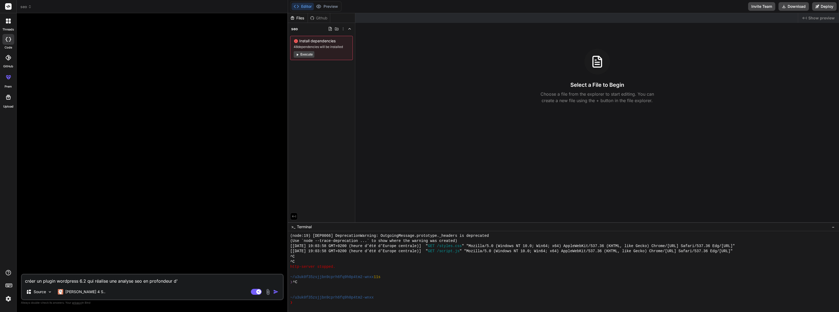
type textarea "x"
type textarea "créer un plugin wordpress 6.2 qui réalise une analyse seo en profondeur d'un"
type textarea "x"
type textarea "créer un plugin wordpress 6.2 qui réalise une analyse seo en profondeur d'une"
type textarea "x"
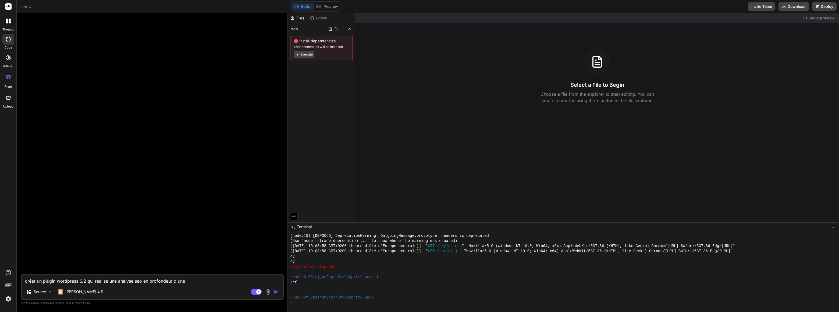
type textarea "créer un plugin wordpress 6.2 qui réalise une analyse seo en profondeur d'une"
type textarea "x"
type textarea "créer un plugin wordpress 6.2 qui réalise une analyse seo en profondeur d'une p"
type textarea "x"
type textarea "créer un plugin wordpress 6.2 qui réalise une analyse seo en profondeur d'une pa"
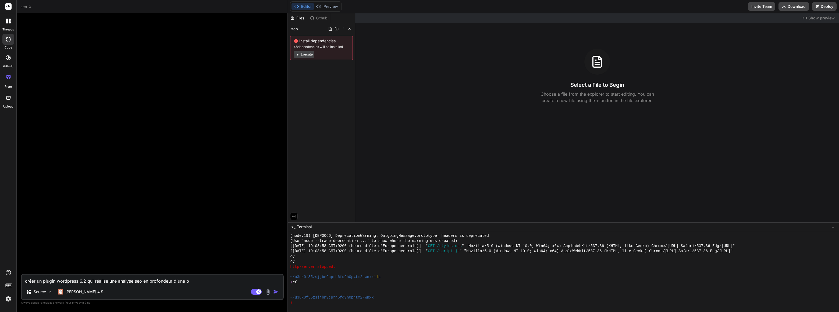
type textarea "x"
type textarea "créer un plugin wordpress 6.2 qui réalise une analyse seo en profondeur d'une p…"
type textarea "x"
type textarea "créer un plugin wordpress 6.2 qui réalise une analyse seo en profondeur d'une p…"
type textarea "x"
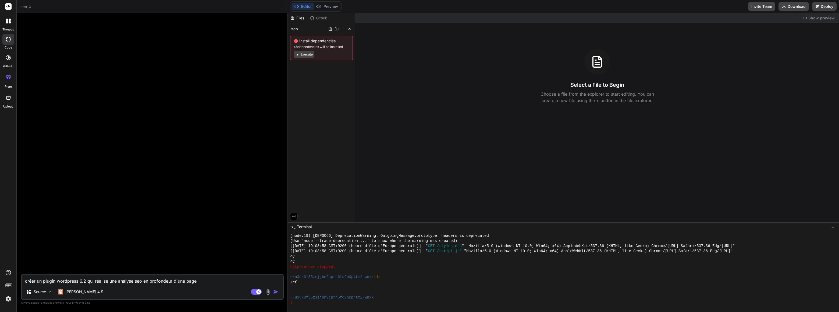
type textarea "créer un plugin wordpress 6.2 qui réalise une analyse seo en profondeur d'une p…"
type textarea "x"
type textarea "créer un plugin wordpress 6.2 qui réalise une analyse seo en profondeur d'une p…"
type textarea "x"
type textarea "créer un plugin wordpress 6.2 qui réalise une analyse seo en profondeur d'une p…"
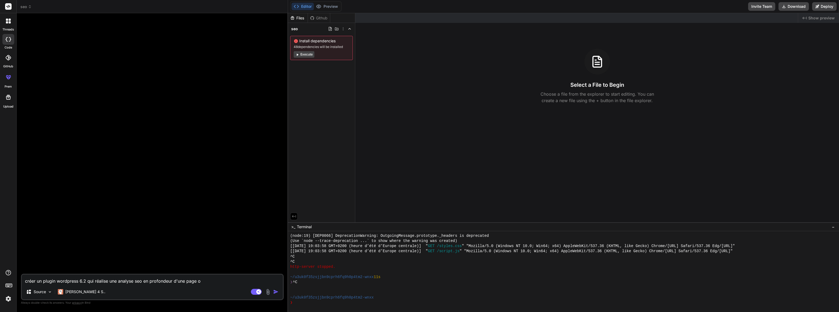
type textarea "x"
type textarea "créer un plugin wordpress 6.2 qui réalise une analyse seo en profondeur d'une p…"
type textarea "x"
type textarea "créer un plugin wordpress 6.2 qui réalise une analyse seo en profondeur d'une p…"
type textarea "x"
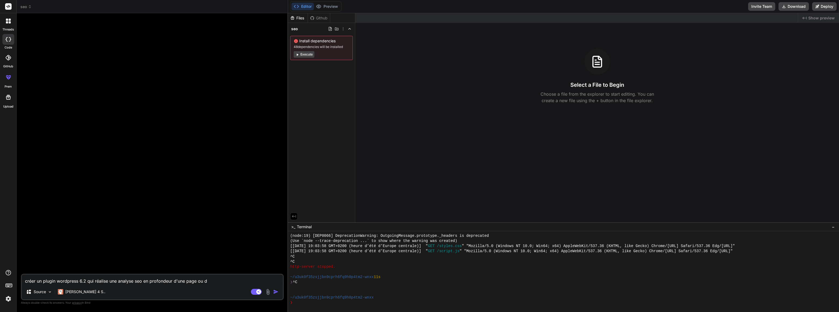
type textarea "créer un plugin wordpress 6.2 qui réalise une analyse seo en profondeur d'une p…"
type textarea "x"
type textarea "créer un plugin wordpress 6.2 qui réalise une analyse seo en profondeur d'une p…"
type textarea "x"
type textarea "créer un plugin wordpress 6.2 qui réalise une analyse seo en profondeur d'une p…"
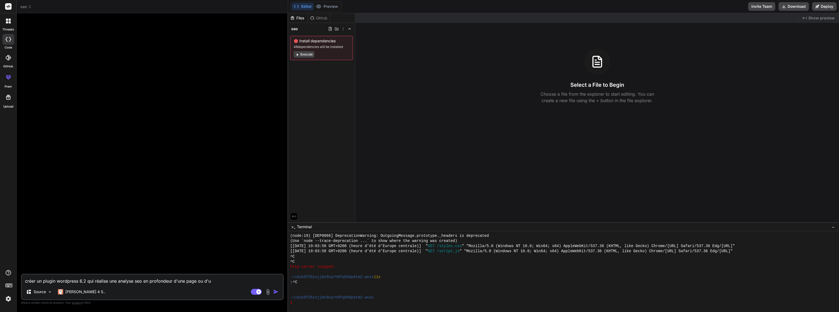
type textarea "x"
type textarea "créer un plugin wordpress 6.2 qui réalise une analyse seo en profondeur d'une p…"
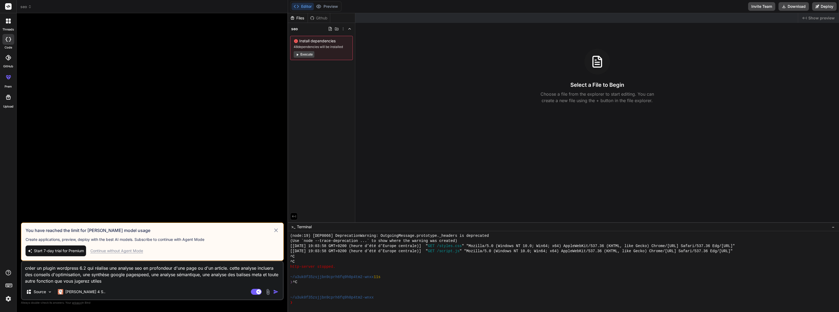
drag, startPoint x: 110, startPoint y: 280, endPoint x: 24, endPoint y: 263, distance: 87.0
click at [24, 263] on textarea "créer un plugin wordpress 6.2 qui réalise une analyse seo en profondeur d'une p…" at bounding box center [152, 272] width 261 height 23
click at [76, 291] on p "Claude 4 S.." at bounding box center [85, 291] width 40 height 5
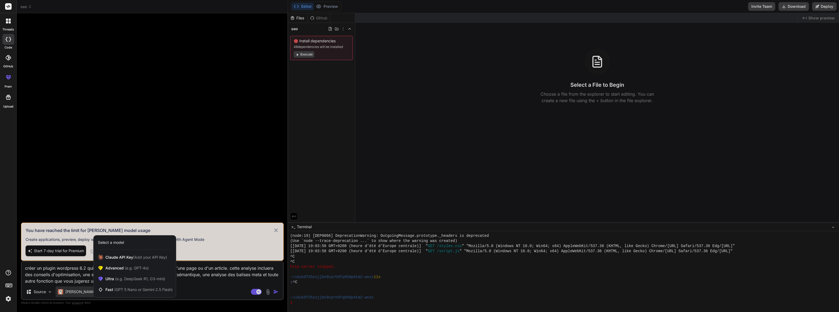
click at [207, 291] on div at bounding box center [419, 156] width 839 height 312
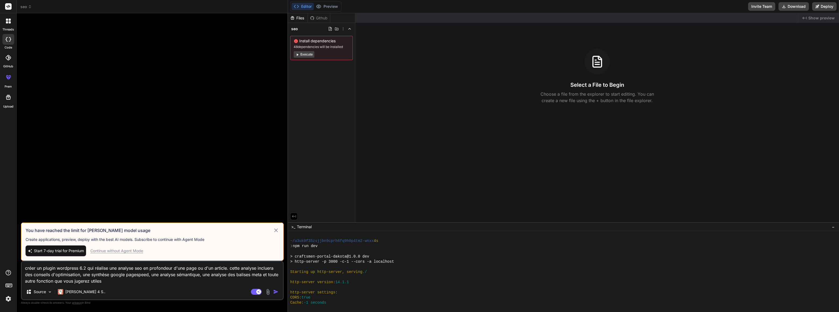
scroll to position [487, 0]
click at [5, 298] on img at bounding box center [8, 298] width 9 height 9
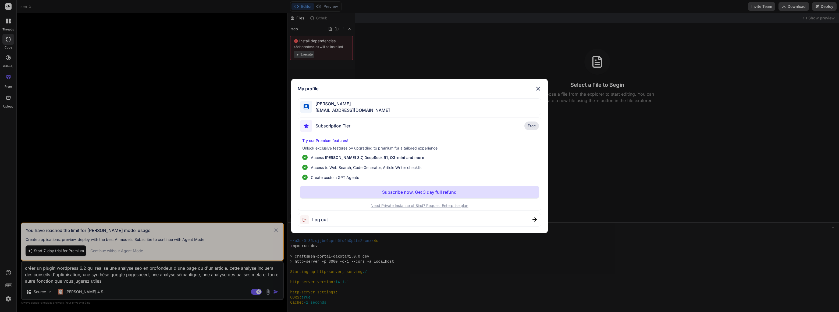
click at [534, 219] on img at bounding box center [535, 219] width 4 height 4
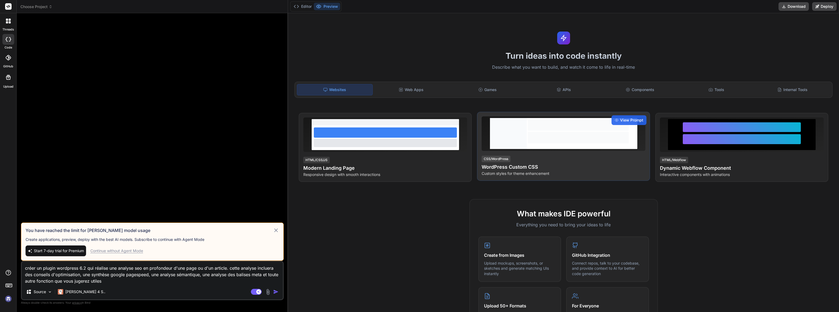
scroll to position [488, 0]
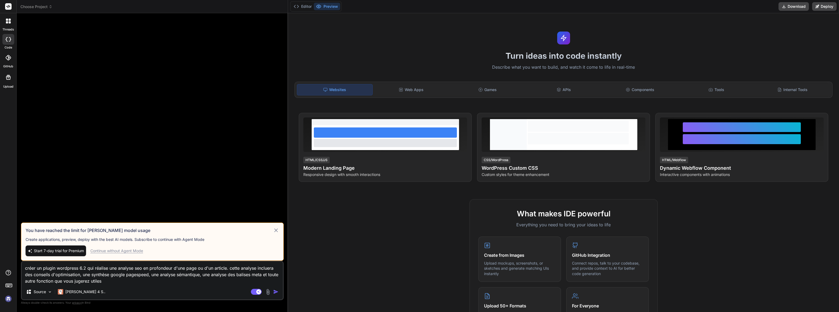
click at [69, 175] on div at bounding box center [153, 119] width 262 height 205
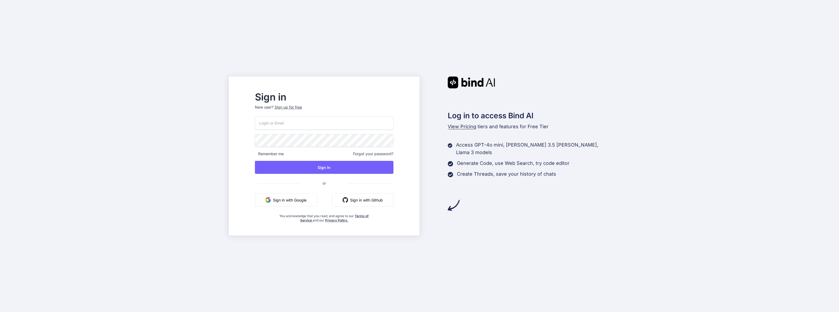
click at [314, 199] on button "Sign in with Google" at bounding box center [286, 199] width 62 height 13
click at [302, 107] on div "Sign up for free" at bounding box center [288, 106] width 27 height 5
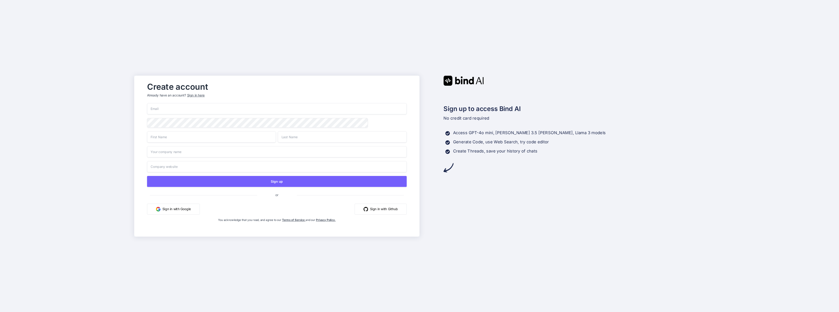
click at [165, 207] on button "Sign in with Google" at bounding box center [173, 208] width 53 height 11
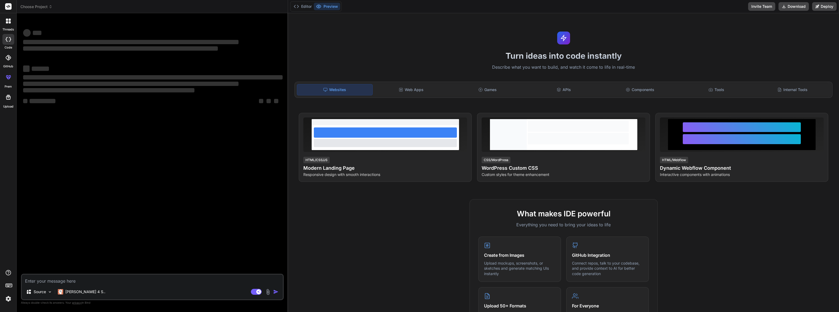
click at [80, 281] on textarea at bounding box center [152, 279] width 261 height 10
type textarea "x"
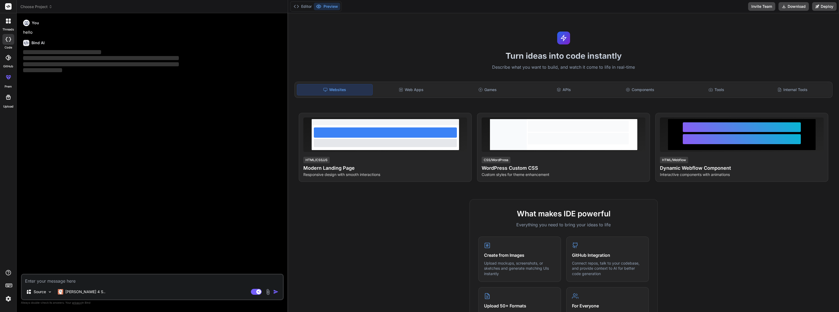
type textarea "c"
type textarea "x"
type textarea "cr"
type textarea "x"
type textarea "cre"
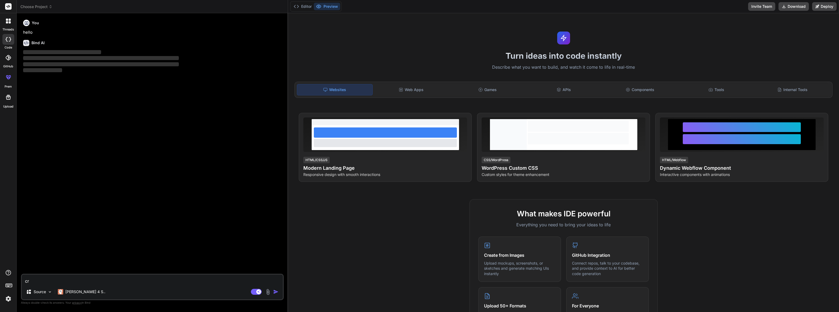
type textarea "x"
type textarea "crea"
type textarea "x"
type textarea "creat"
type textarea "x"
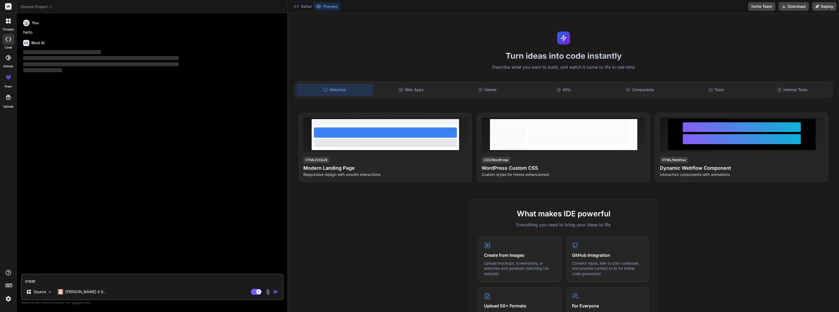
type textarea "create"
type textarea "x"
type textarea "create"
type textarea "x"
type textarea "create a"
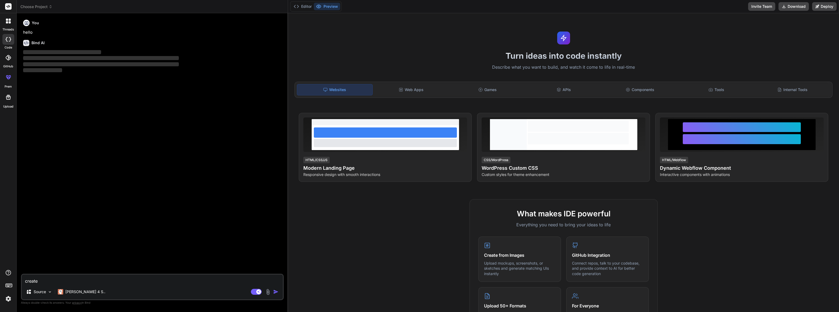
type textarea "x"
type textarea "create a"
type textarea "x"
type textarea "create a w"
type textarea "x"
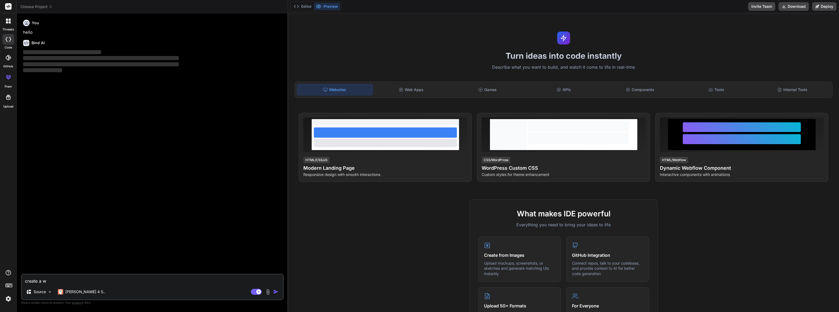
type textarea "create a wo"
type textarea "x"
type textarea "create a wor"
type textarea "x"
type textarea "create a word"
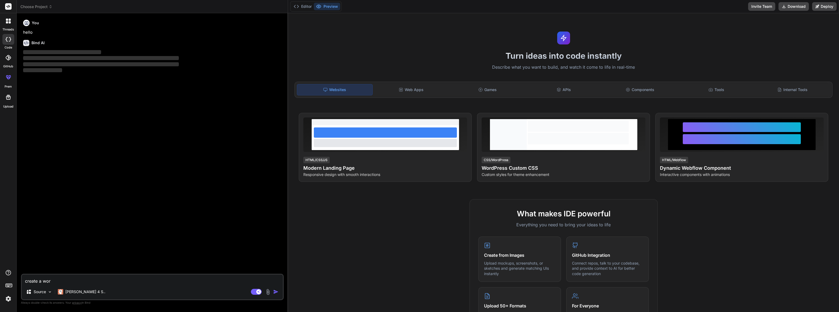
type textarea "x"
type textarea "create a wordp"
type textarea "x"
type textarea "create a wordpr"
type textarea "x"
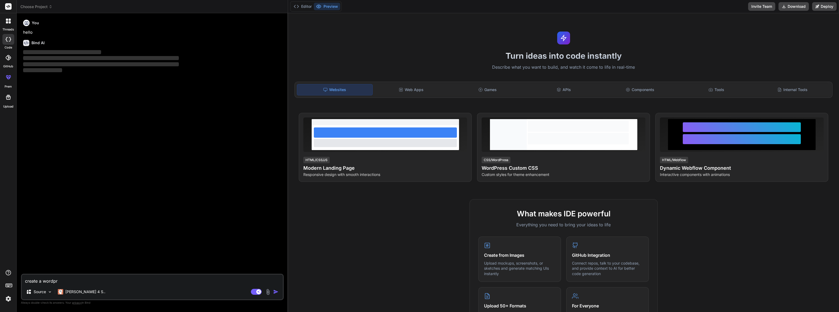
type textarea "create a wordpre"
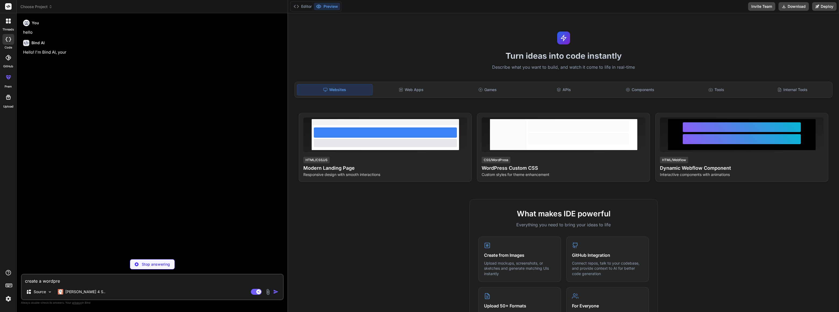
type textarea "x"
type textarea "create a wordpres"
type textarea "x"
type textarea "create a wordpress"
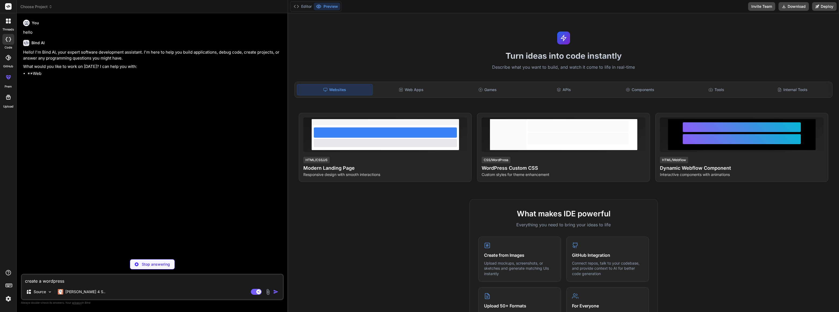
type textarea "x"
type textarea "create a wordpress"
type textarea "x"
type textarea "create a wordpress 6"
type textarea "x"
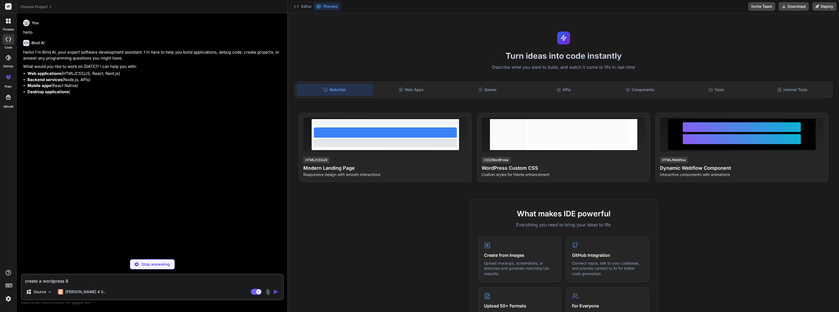
type textarea "create a wordpress 6."
type textarea "x"
type textarea "create a wordpress 6.x"
type textarea "x"
type textarea "create a wordpress 6.x"
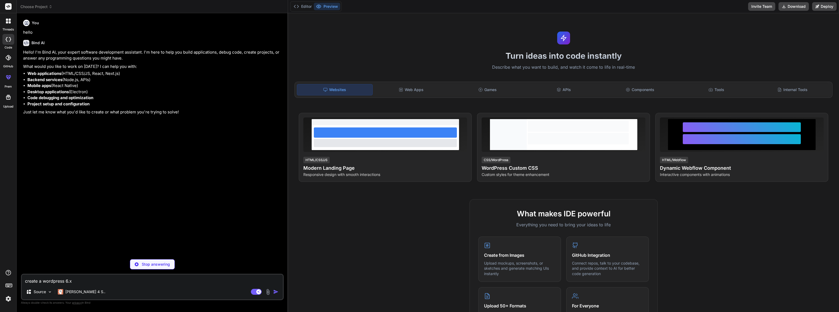
type textarea "x"
type textarea "create a wordpress 6.x p"
type textarea "x"
type textarea "create a wordpress 6.x pl"
type textarea "x"
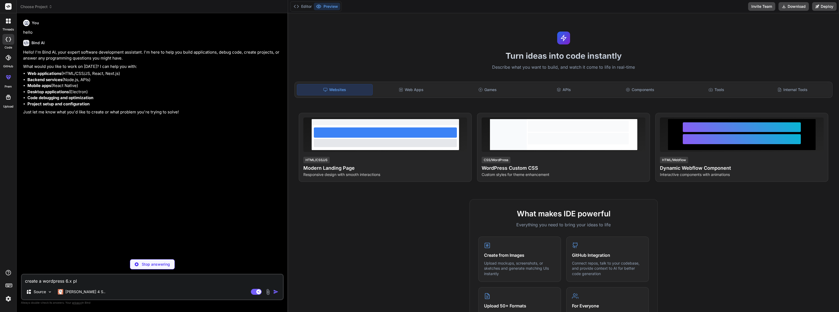
type textarea "create a wordpress 6.x plu"
type textarea "x"
type textarea "create a wordpress 6.x plug"
type textarea "x"
type textarea "create a wordpress 6.x plugi"
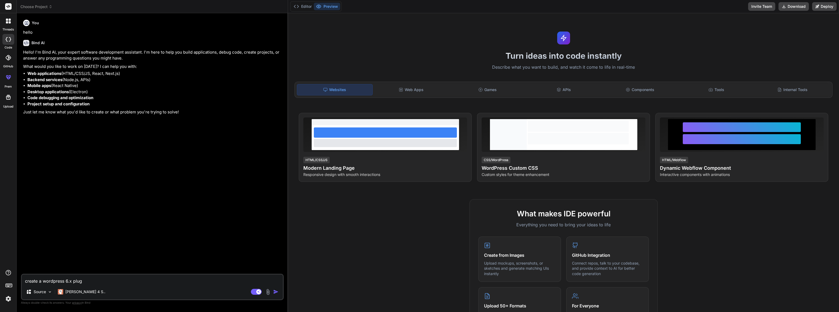
type textarea "x"
type textarea "create a wordpress 6.x plugin"
type textarea "x"
type textarea "create a wordpress 6.x plugin"
type textarea "x"
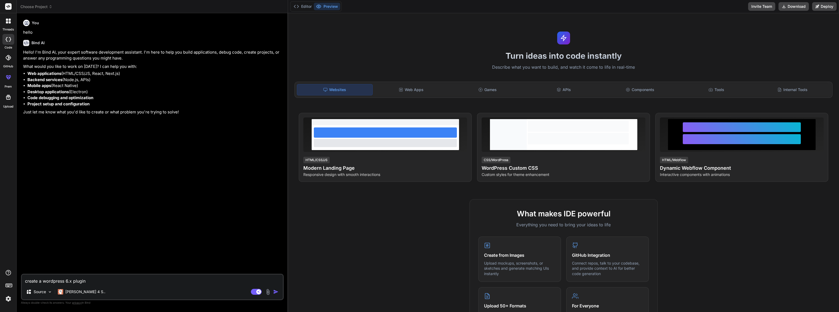
type textarea "create a wordpress 6.x plugin t"
type textarea "x"
type textarea "create a wordpress 6.x plugin to"
type textarea "x"
type textarea "create a wordpress 6.x plugin to"
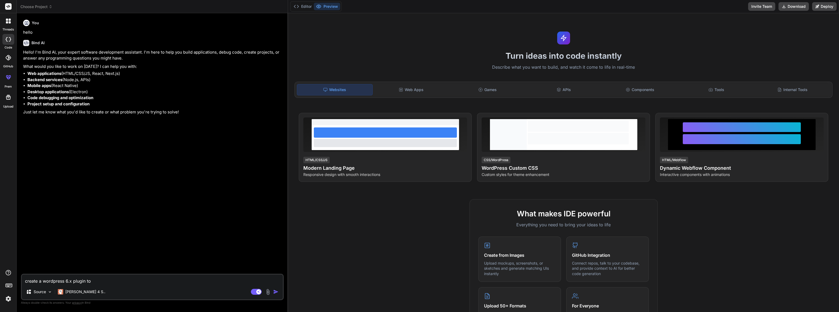
type textarea "x"
type textarea "create a wordpress 6.x plugin to t"
type textarea "x"
type textarea "create a wordpress 6.x plugin to tr"
type textarea "x"
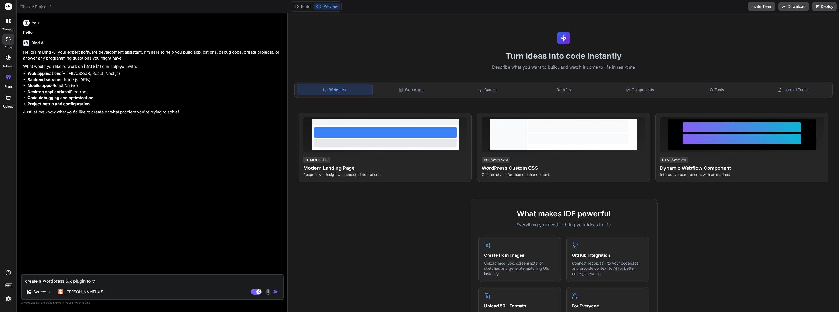
type textarea "create a wordpress 6.x plugin to tra"
type textarea "x"
type textarea "create a wordpress 6.x plugin to tran"
type textarea "x"
type textarea "create a wordpress 6.x plugin to trans"
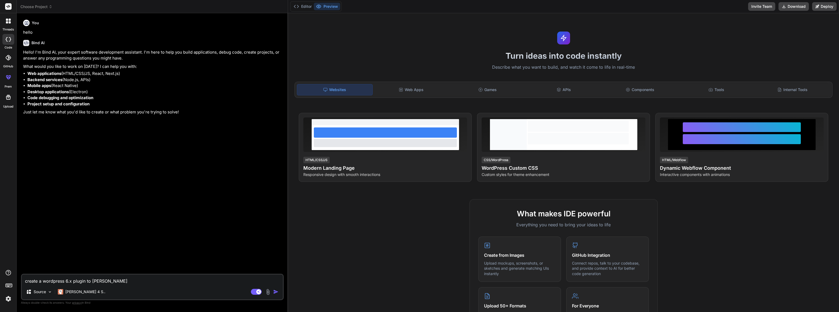
type textarea "x"
type textarea "create a wordpress 6.x plugin to transl"
type textarea "x"
type textarea "create a wordpress 6.x plugin to transla"
type textarea "x"
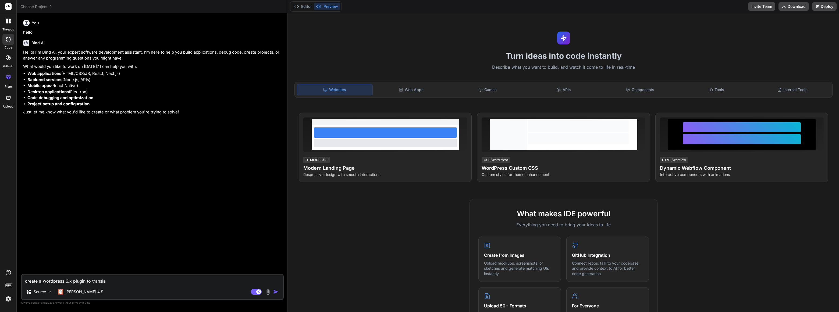
type textarea "create a wordpress 6.x plugin to translat"
type textarea "x"
type textarea "create a wordpress 6.x plugin to translate"
type textarea "x"
type textarea "create a wordpress 6.x plugin to translate"
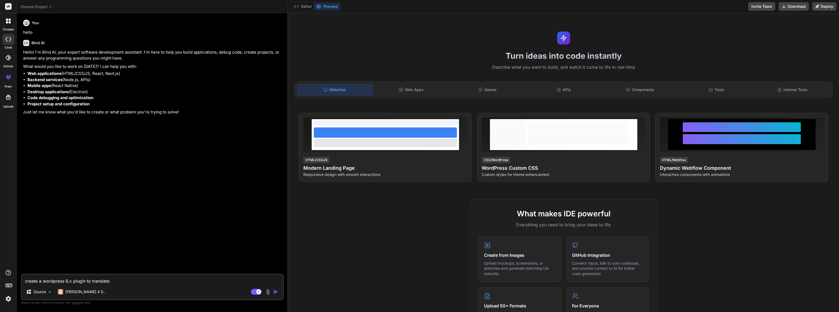
type textarea "x"
type textarea "create a wordpress 6.x plugin to translate o"
type textarea "x"
type textarea "create a wordpress 6.x plugin to translate on"
type textarea "x"
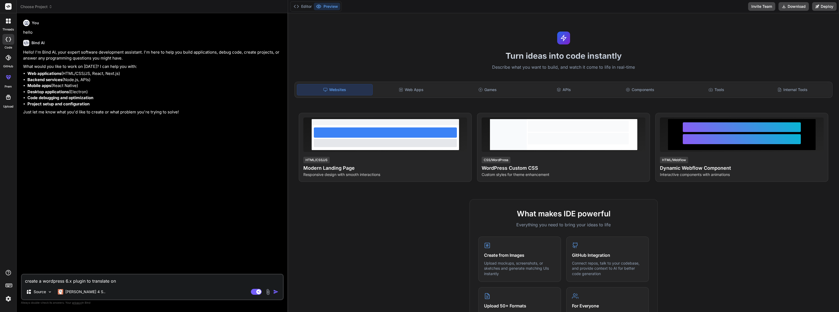
type textarea "create a wordpress 6.x plugin to translate on"
type textarea "x"
type textarea "create a wordpress 6.x plugin to translate on d"
type textarea "x"
type textarea "create a wordpress 6.x plugin to translate on de"
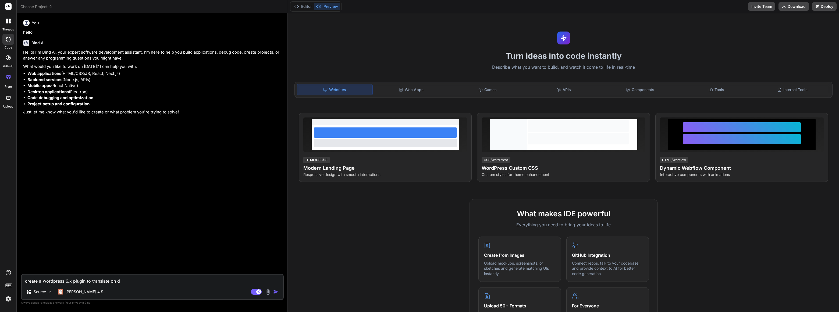
type textarea "x"
type textarea "create a wordpress 6.x plugin to translate on dem"
type textarea "x"
type textarea "create a wordpress 6.x plugin to translate on dema"
type textarea "x"
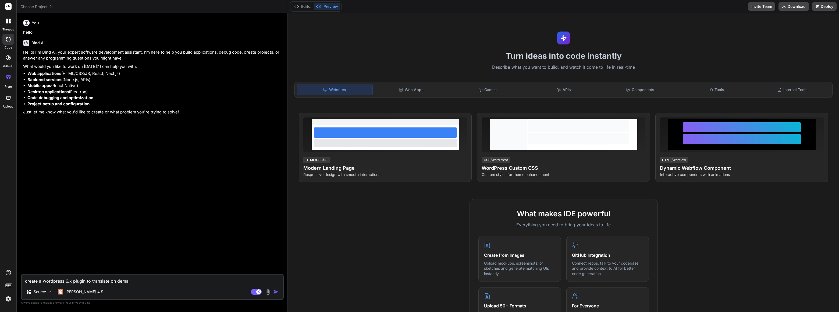
type textarea "create a wordpress 6.x plugin to translate on deman"
type textarea "x"
type textarea "create a wordpress 6.x plugin to translate on demand"
type textarea "x"
type textarea "create a wordpress 6.x plugin to translate on demand"
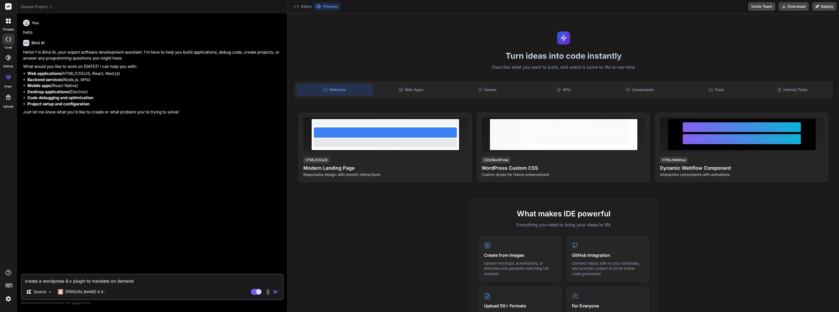
type textarea "x"
type textarea "create a wordpress 6.x plugin to translate on demand a"
type textarea "x"
type textarea "create a wordpress 6.x plugin to translate on demand a"
type textarea "x"
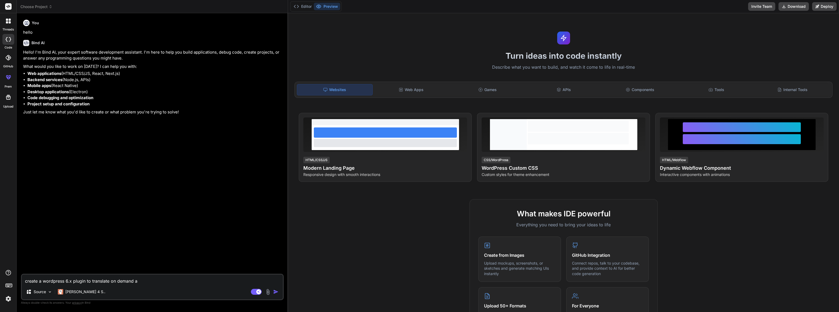
type textarea "create a wordpress 6.x plugin to translate on demand a p"
type textarea "x"
type textarea "create a wordpress 6.x plugin to translate on demand a pa"
type textarea "x"
type textarea "create a wordpress 6.x plugin to translate on demand a pag"
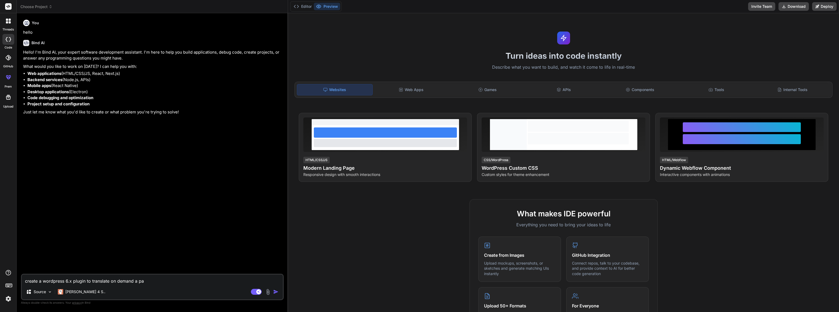
type textarea "x"
type textarea "create a wordpress 6.x plugin to translate on demand a page"
type textarea "x"
type textarea "create a wordpress 6.x plugin to translate on demand a page"
type textarea "x"
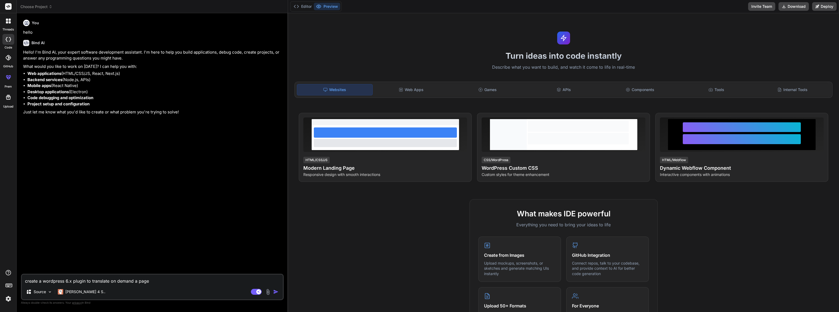
type textarea "create a wordpress 6.x plugin to translate on demand a page o"
type textarea "x"
type textarea "create a wordpress 6.x plugin to translate on demand a page or"
type textarea "x"
type textarea "create a wordpress 6.x plugin to translate on demand a page or"
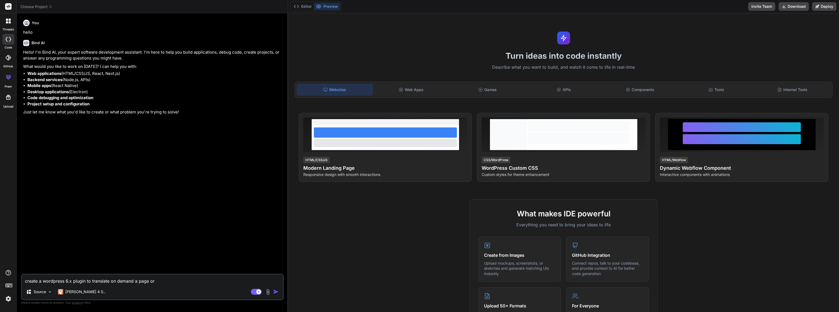
type textarea "x"
type textarea "create a wordpress 6.x plugin to translate on demand a page or p"
type textarea "x"
type textarea "create a wordpress 6.x plugin to translate on demand a page or po"
type textarea "x"
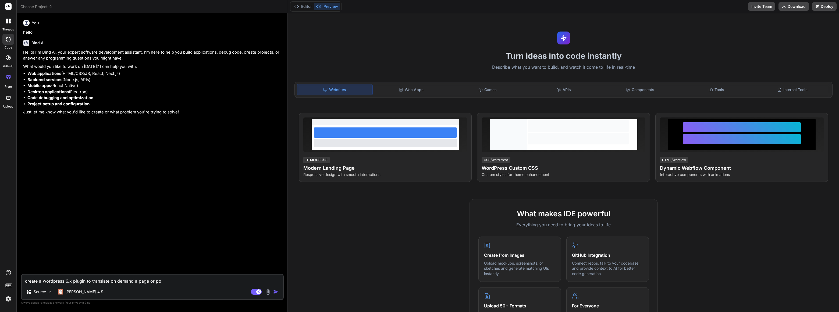
type textarea "create a wordpress 6.x plugin to translate on demand a page or pos"
type textarea "x"
type textarea "create a wordpress 6.x plugin to translate on demand a page or post"
type textarea "x"
type textarea "create a wordpress 6.x plugin to translate on demand a page or post"
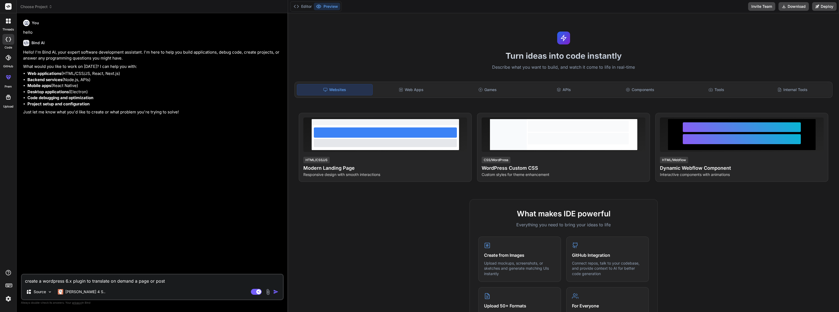
type textarea "x"
type textarea "create a wordpress 6.x plugin to translate on demand a page or post f"
type textarea "x"
type textarea "create a wordpress 6.x plugin to translate on demand a page or post fr"
type textarea "x"
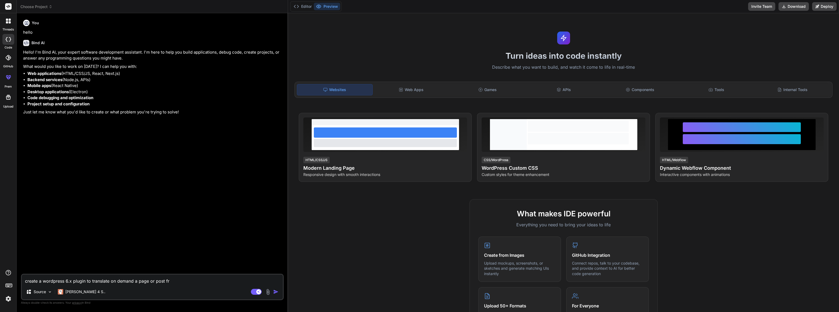
type textarea "create a wordpress 6.x plugin to translate on demand a page or post fro"
type textarea "x"
type textarea "create a wordpress 6.x plugin to translate on demand a page or post from"
type textarea "x"
type textarea "create a wordpress 6.x plugin to translate on demand a page or post from"
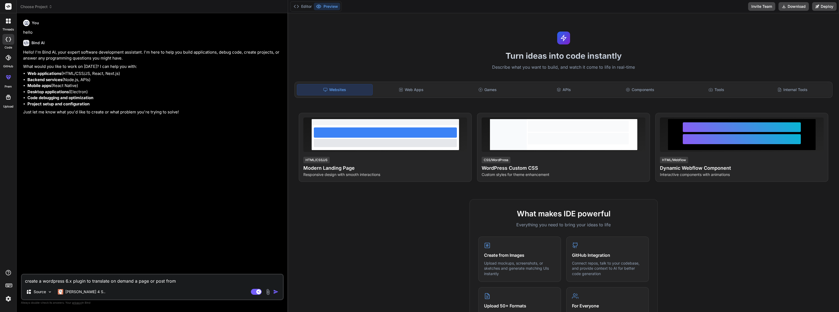
type textarea "x"
type textarea "create a wordpress 6.x plugin to translate on demand a page or post from t"
type textarea "x"
type textarea "create a wordpress 6.x plugin to translate on demand a page or post from th"
type textarea "x"
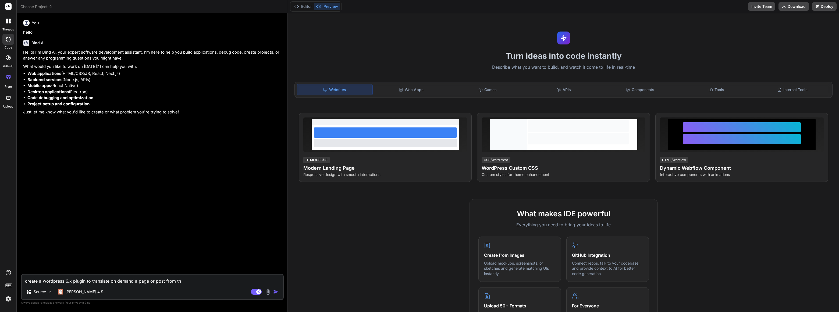
type textarea "create a wordpress 6.x plugin to translate on demand a page or post from the"
type textarea "x"
type textarea "create a wordpress 6.x plugin to translate on demand a page or post from the"
type textarea "x"
type textarea "create a wordpress 6.x plugin to translate on demand a page or post from the f"
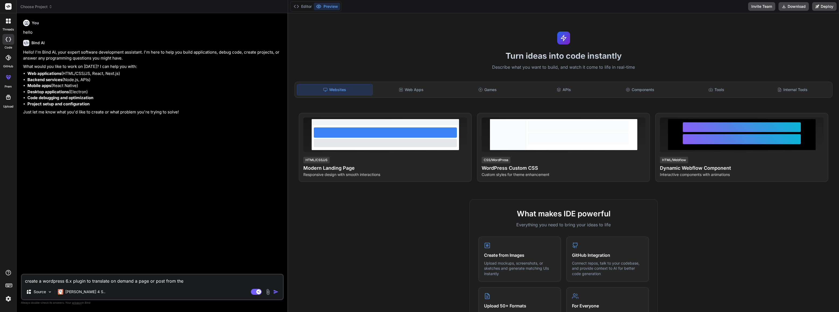
type textarea "x"
type textarea "create a wordpress 6.x plugin to translate on demand a page or post from the fr"
type textarea "x"
type textarea "create a wordpress 6.x plugin to translate on demand a page or post from the fro"
type textarea "x"
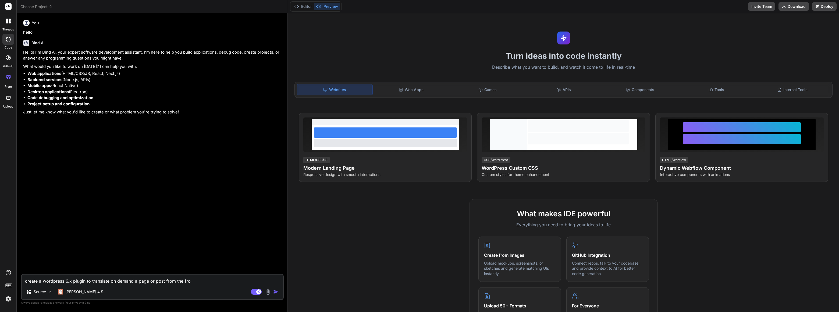
type textarea "create a wordpress 6.x plugin to translate on demand a page or post from the fr…"
type textarea "x"
type textarea "create a wordpress 6.x plugin to translate on demand a page or post from the fr…"
type textarea "x"
type textarea "create a wordpress 6.x plugin to translate on demand a page or post from the fr…"
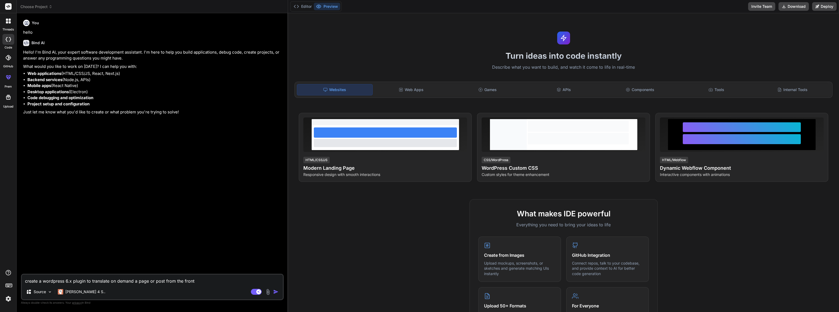
type textarea "x"
type textarea "create a wordpress 6.x plugin to translate on demand a page or post from the fr…"
type textarea "x"
type textarea "create a wordpress 6.x plugin to translate on demand a page or post from the fr…"
type textarea "x"
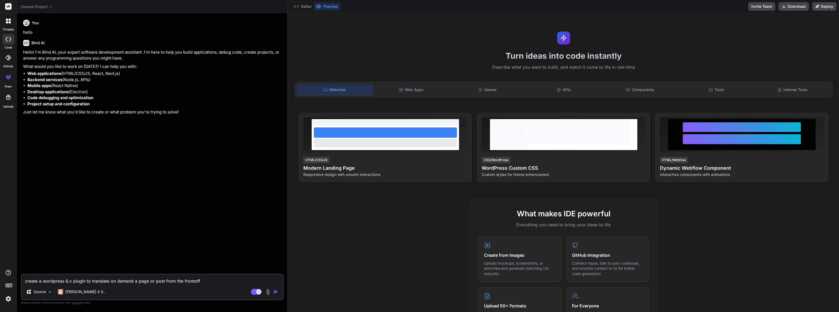
type textarea "create a wordpress 6.x plugin to translate on demand a page or post from the fr…"
type textarea "x"
type textarea "create a wordpress 6.x plugin to translate on demand a page or post from the fr…"
type textarea "x"
type textarea "create a wordpress 6.x plugin to translate on demand a page or post from the fr…"
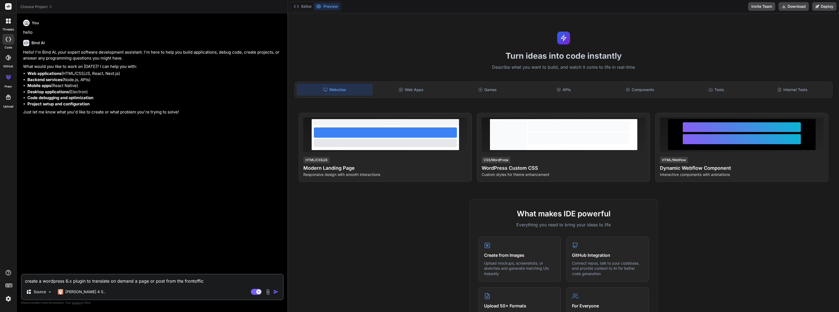
type textarea "x"
type textarea "create a wordpress 6.x plugin to translate on demand a page or post from the fr…"
type textarea "x"
type textarea "create a wordpress 6.x plugin to translate on demand a page or post from the fr…"
type textarea "x"
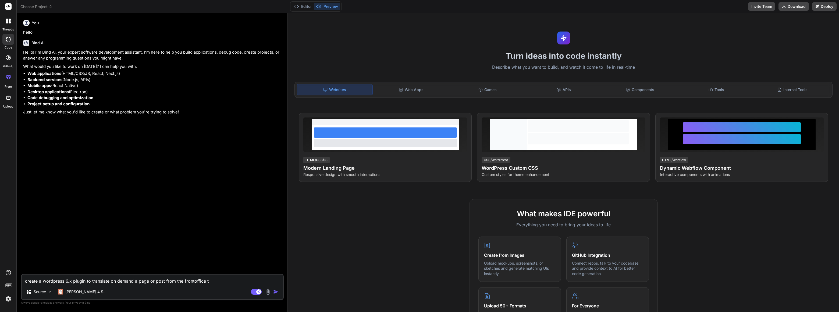
type textarea "create a wordpress 6.x plugin to translate on demand a page or post from the fr…"
type textarea "x"
type textarea "create a wordpress 6.x plugin to translate on demand a page or post from the fr…"
type textarea "x"
type textarea "create a wordpress 6.x plugin to translate on demand a page or post from the fr…"
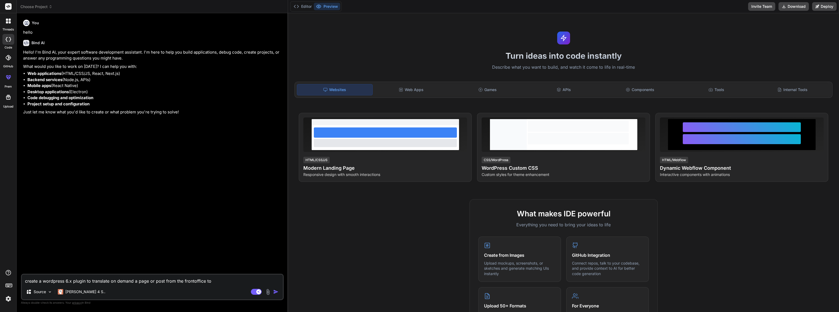
type textarea "x"
type textarea "create a wordpress 6.x plugin to translate on demand a page or post from the fr…"
type textarea "x"
type textarea "create a wordpress 6.x plugin to translate on demand a page or post from the fr…"
type textarea "x"
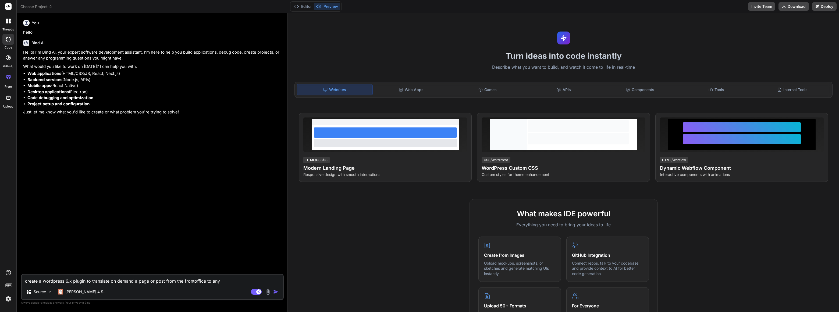
type textarea "create a wordpress 6.x plugin to translate on demand a page or post from the fr…"
type textarea "x"
type textarea "create a wordpress 6.x plugin to translate on demand a page or post from the fr…"
type textarea "x"
type textarea "create a wordpress 6.x plugin to translate on demand a page or post from the fr…"
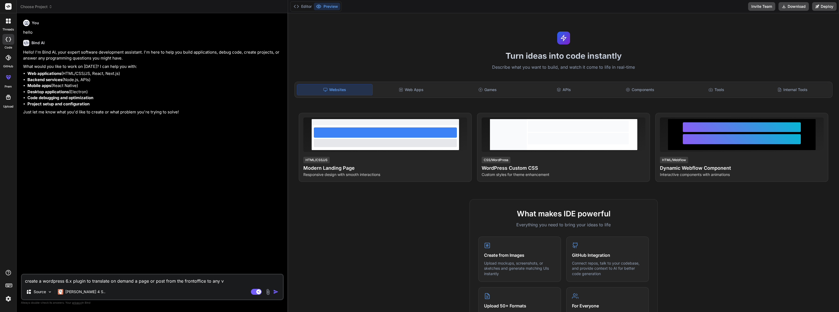
type textarea "x"
type textarea "create a wordpress 6.x plugin to translate on demand a page or post from the fr…"
type textarea "x"
type textarea "create a wordpress 6.x plugin to translate on demand a page or post from the fr…"
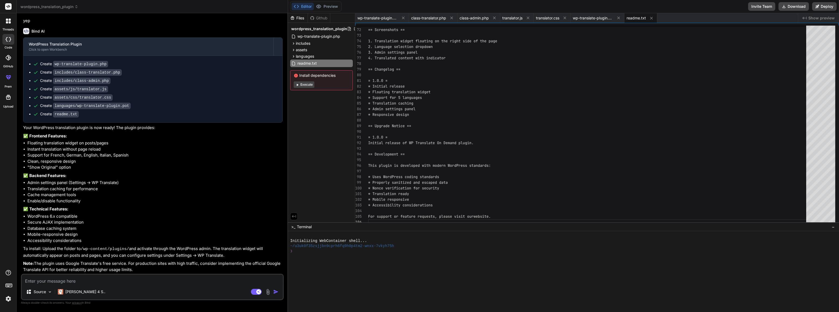
scroll to position [288, 0]
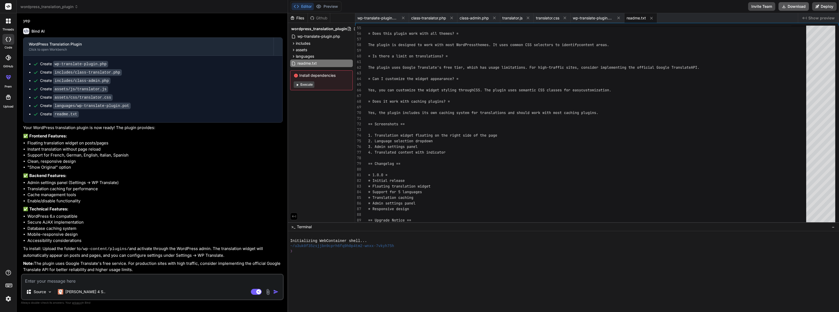
click at [798, 5] on button "Download" at bounding box center [794, 6] width 30 height 9
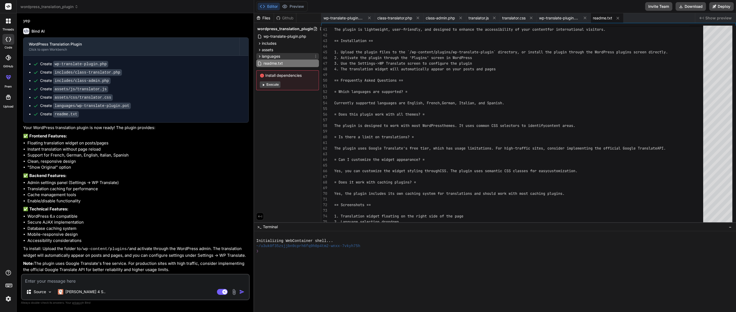
click at [274, 54] on span "languages" at bounding box center [271, 56] width 18 height 5
click at [278, 63] on span "wp-translate-plugin.pot" at bounding box center [288, 64] width 43 height 6
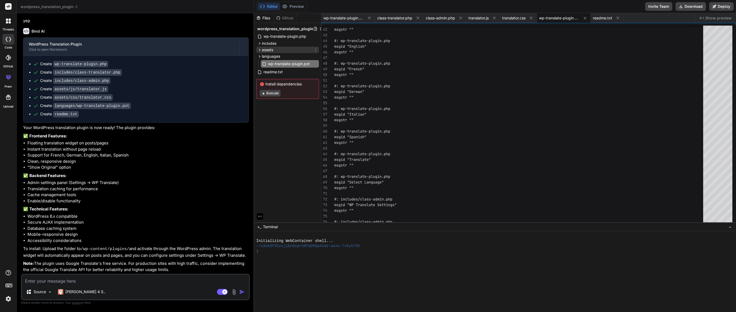
click at [272, 49] on span "assets" at bounding box center [267, 49] width 11 height 5
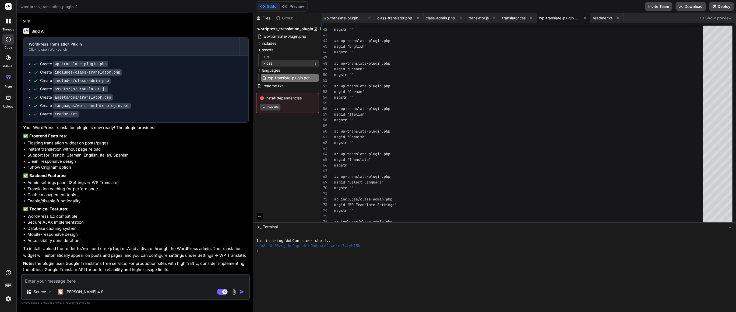
click at [271, 61] on span "css" at bounding box center [269, 63] width 6 height 5
click at [281, 72] on span "translator.css" at bounding box center [284, 71] width 24 height 6
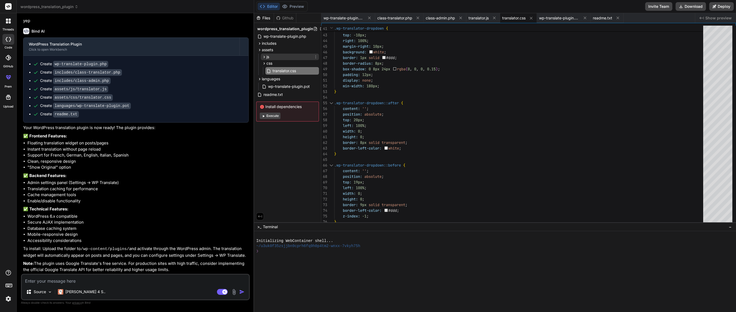
click at [265, 56] on icon at bounding box center [264, 57] width 5 height 5
click at [285, 64] on span "translator.js" at bounding box center [282, 64] width 21 height 6
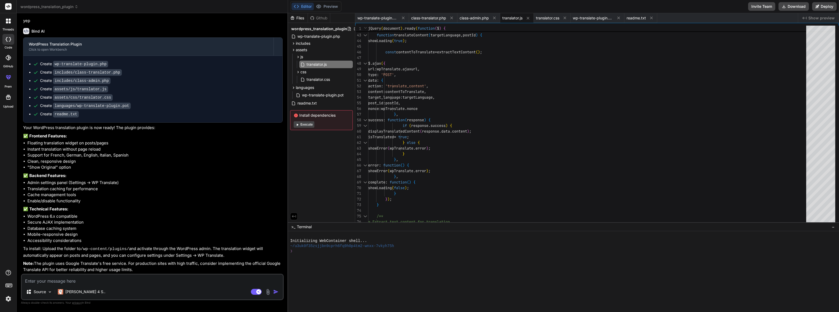
scroll to position [0, 0]
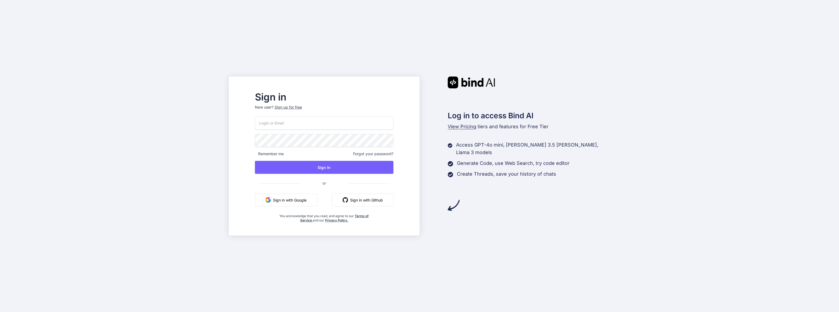
drag, startPoint x: 754, startPoint y: 202, endPoint x: 687, endPoint y: 137, distance: 92.7
click at [752, 200] on div "Sign in New user? Sign up for free Remember me Forgot your password? Sign In or…" at bounding box center [419, 156] width 839 height 312
click at [298, 200] on button "Sign in with Google" at bounding box center [286, 199] width 62 height 13
click at [299, 198] on button "Sign in with Google" at bounding box center [286, 199] width 62 height 13
